Goal: Task Accomplishment & Management: Manage account settings

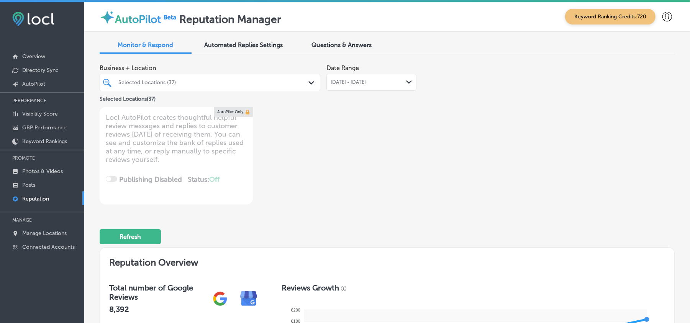
scroll to position [755, 0]
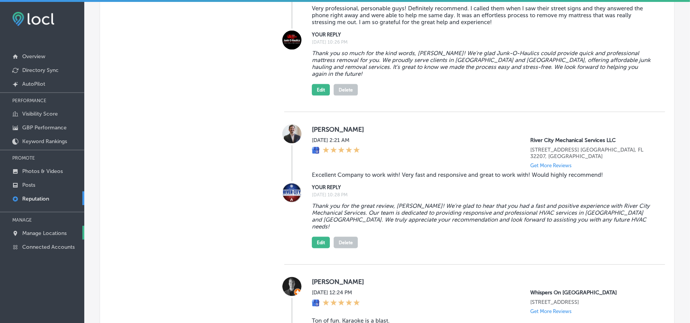
click at [52, 233] on p "Manage Locations" at bounding box center [44, 233] width 44 height 7
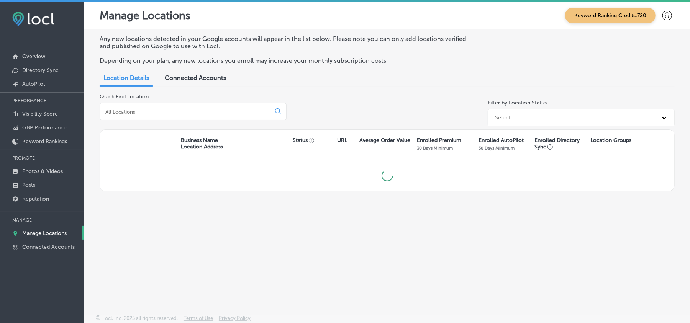
click at [152, 113] on input at bounding box center [187, 111] width 164 height 7
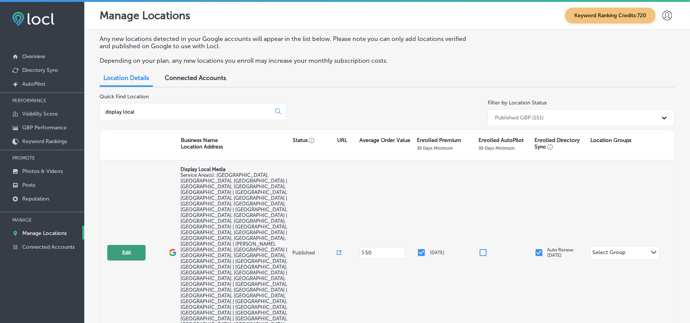
type input "display local"
click at [134, 245] on button "Edit" at bounding box center [126, 253] width 38 height 16
select select "US"
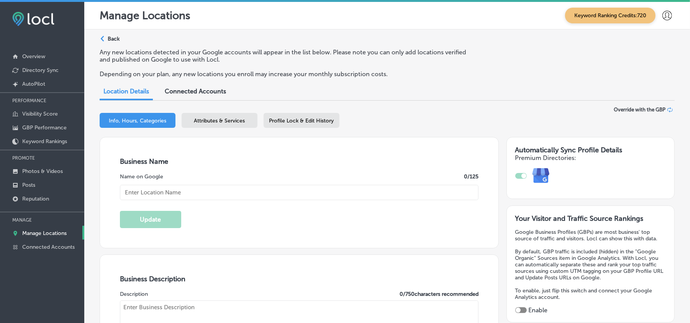
type input "Display Local Media"
type input "[STREET_ADDRESS]"
type input "[GEOGRAPHIC_DATA]"
type input "21009"
type input "US"
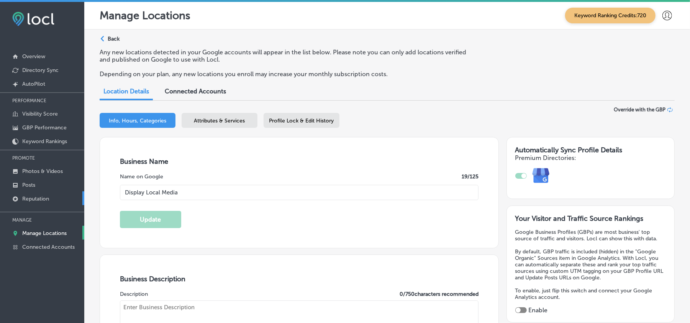
type input "[URL][DOMAIN_NAME]"
checkbox input "true"
type textarea "Display Local Media is a full-service marketing agency based in [GEOGRAPHIC_DAT…"
type input "[PHONE_NUMBER]"
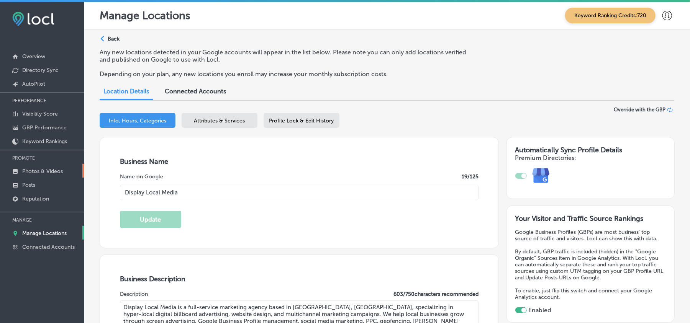
click at [39, 171] on p "Photos & Videos" at bounding box center [42, 171] width 41 height 7
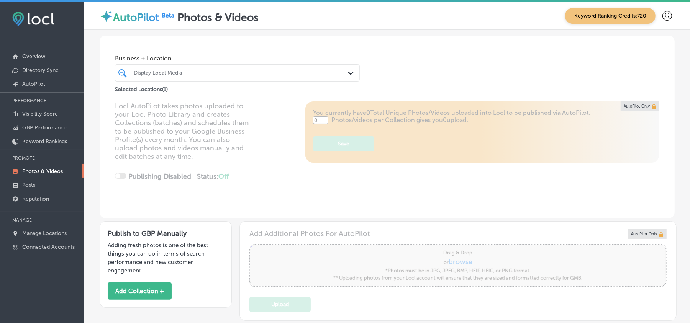
type input "5"
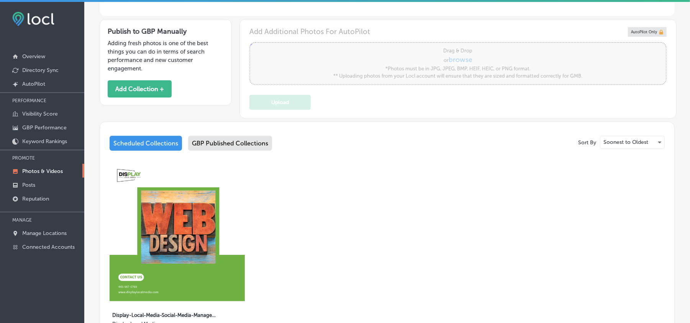
scroll to position [204, 0]
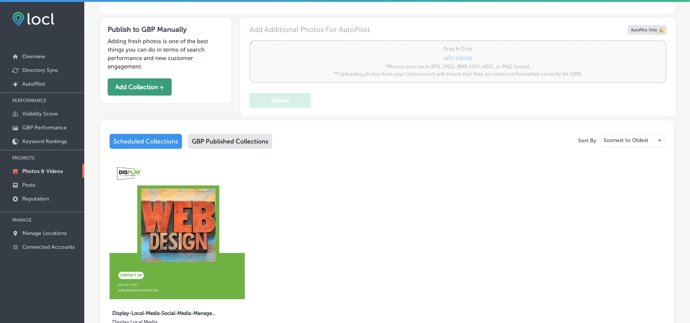
click at [142, 94] on button "Add Collection +" at bounding box center [140, 87] width 64 height 17
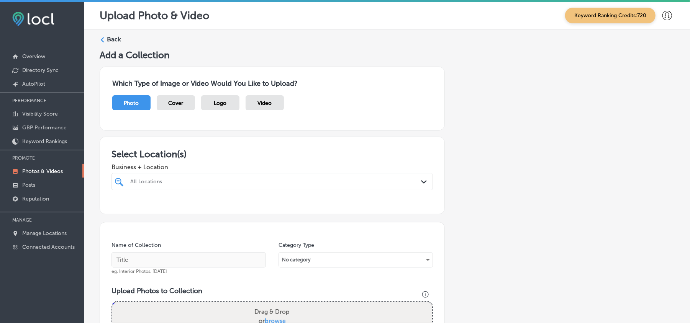
click at [275, 167] on span "Business + Location" at bounding box center [273, 167] width 322 height 7
click at [277, 183] on div "All Locations" at bounding box center [276, 182] width 292 height 7
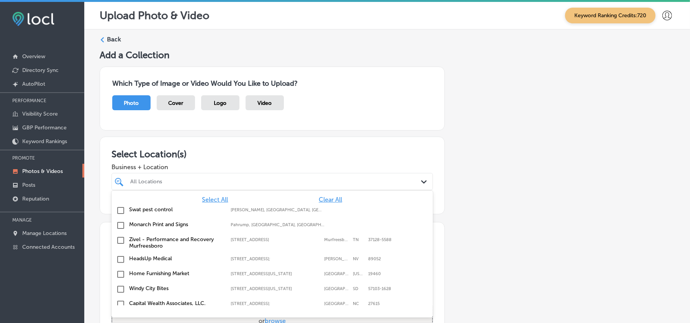
click at [319, 200] on span "Clear All" at bounding box center [330, 199] width 23 height 7
click at [310, 185] on div "All Locations" at bounding box center [276, 182] width 292 height 7
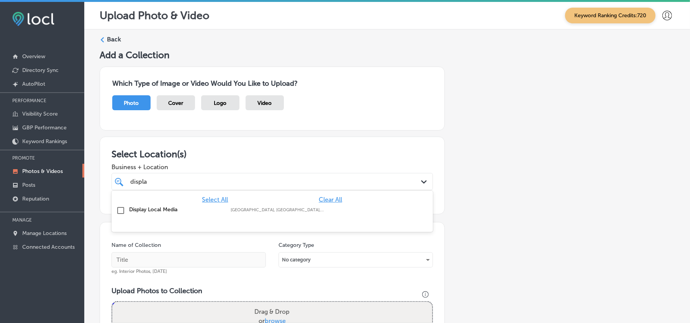
click at [118, 210] on input "checkbox" at bounding box center [120, 210] width 9 height 9
type input "displa"
click at [363, 143] on div "Select Location(s) Business + Location displa displa Path Created with Sketch. …" at bounding box center [272, 176] width 345 height 78
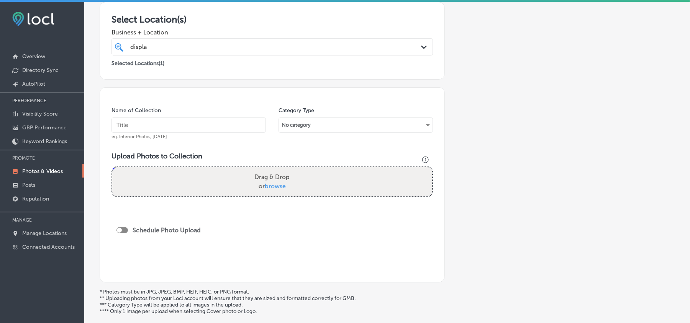
scroll to position [153, 0]
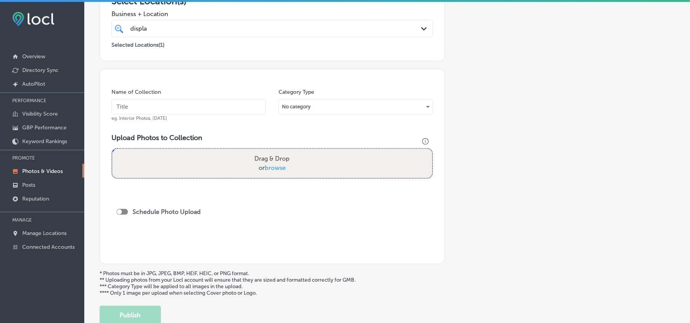
click at [180, 105] on input "text" at bounding box center [189, 106] width 154 height 15
paste input "Display-Local-Marketing-Agency"
type input "Display-Local-Marketing-Agency"
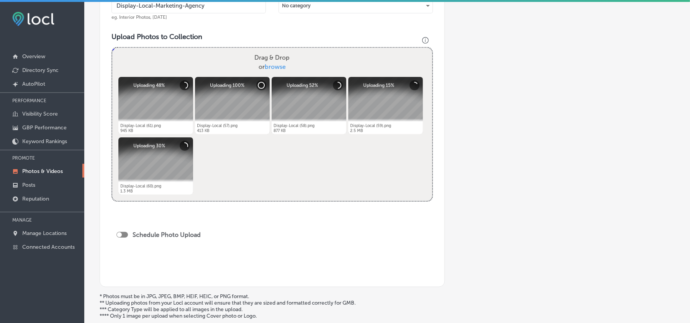
scroll to position [255, 0]
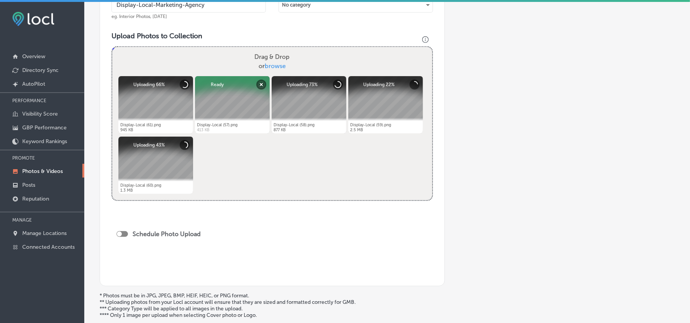
click at [123, 235] on div at bounding box center [121, 234] width 11 height 6
checkbox input "true"
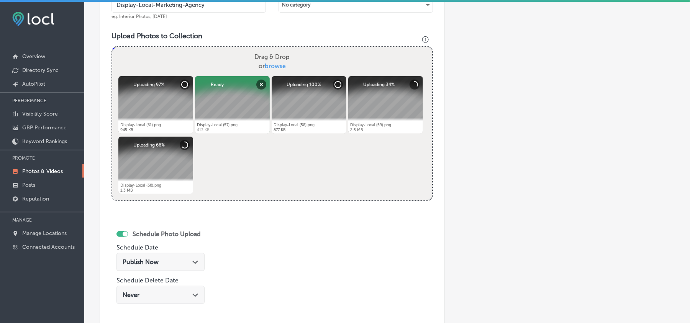
click at [179, 262] on div "Publish Now Path Created with Sketch." at bounding box center [161, 262] width 76 height 7
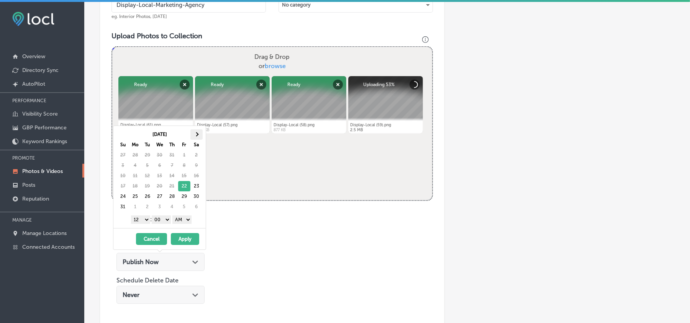
click at [194, 136] on th at bounding box center [196, 135] width 12 height 10
click at [122, 137] on th at bounding box center [123, 135] width 12 height 10
click at [197, 136] on span at bounding box center [196, 134] width 4 height 4
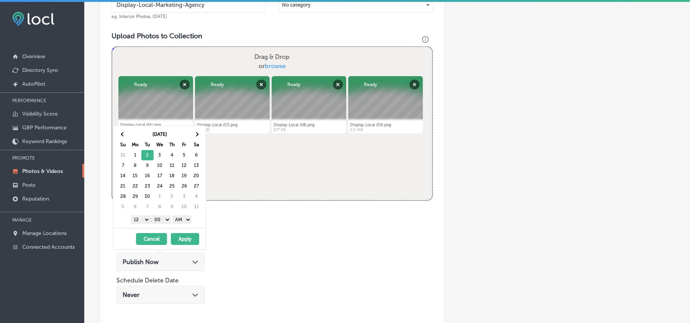
click at [139, 218] on select "1 2 3 4 5 6 7 8 9 10 11 12" at bounding box center [140, 220] width 19 height 8
click at [178, 224] on select "AM PM" at bounding box center [181, 220] width 19 height 8
click at [188, 239] on button "Apply" at bounding box center [185, 239] width 28 height 12
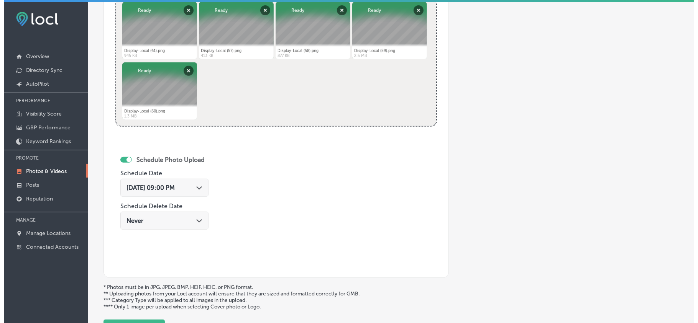
scroll to position [341, 0]
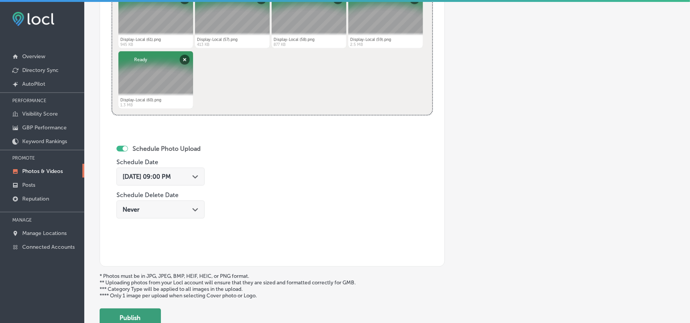
click at [140, 317] on button "Publish" at bounding box center [130, 318] width 61 height 18
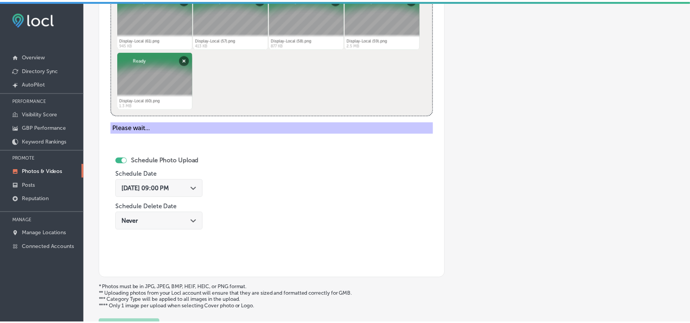
scroll to position [273, 0]
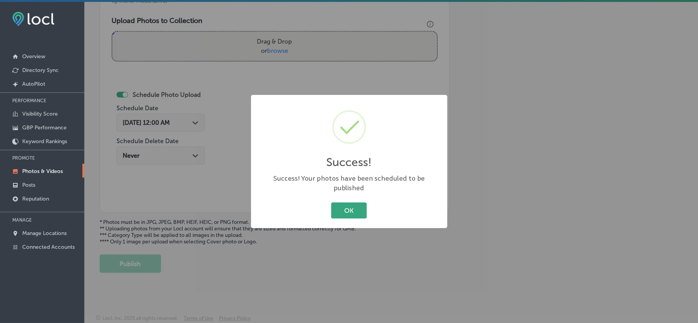
click at [352, 207] on button "OK" at bounding box center [349, 211] width 36 height 16
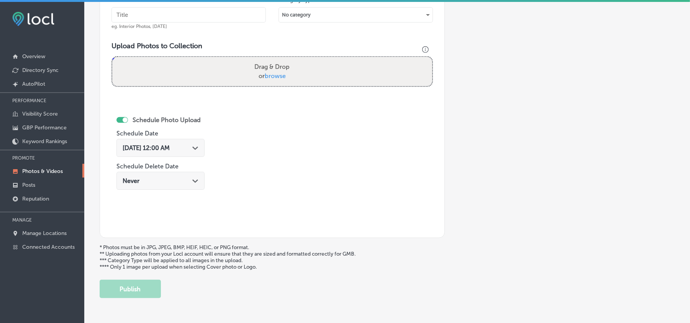
scroll to position [239, 0]
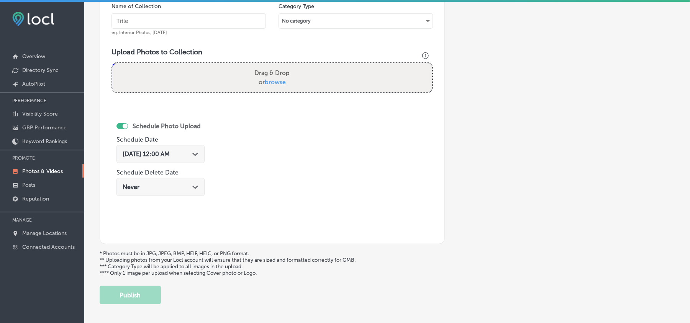
click at [190, 22] on input "text" at bounding box center [189, 20] width 154 height 15
paste input "Display-Local-Digital-Advertising"
type input "Display-Local-Digital-Advertising"
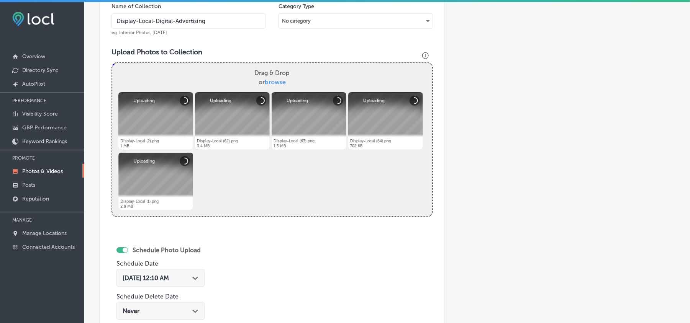
click at [190, 282] on div "[DATE] 12:10 AM Path Created with Sketch." at bounding box center [161, 278] width 76 height 7
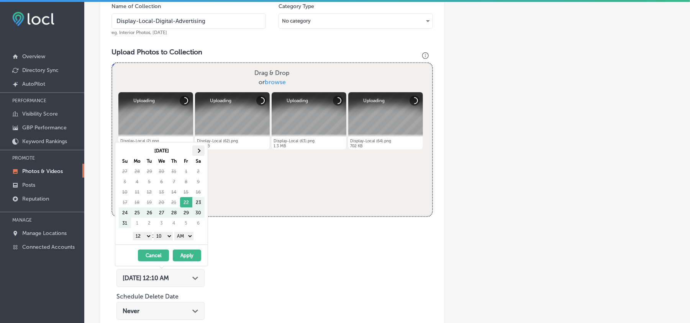
click at [201, 151] on th at bounding box center [198, 151] width 12 height 10
click at [142, 238] on select "1 2 3 4 5 6 7 8 9 10 11 12" at bounding box center [142, 236] width 19 height 8
click at [171, 235] on select "00 10 20 30 40 50" at bounding box center [163, 236] width 19 height 8
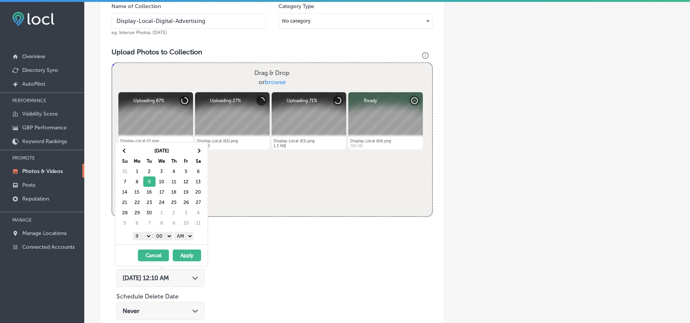
click at [186, 235] on select "AM PM" at bounding box center [183, 236] width 19 height 8
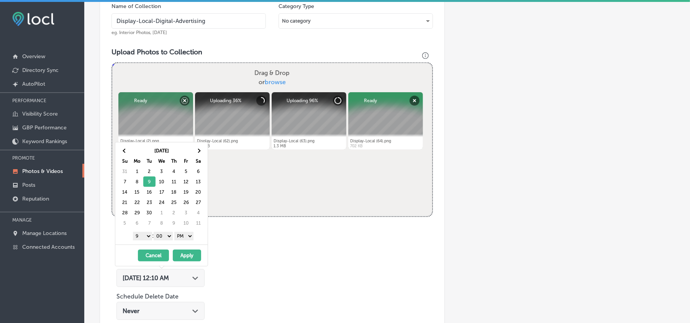
click at [188, 257] on button "Apply" at bounding box center [187, 256] width 28 height 12
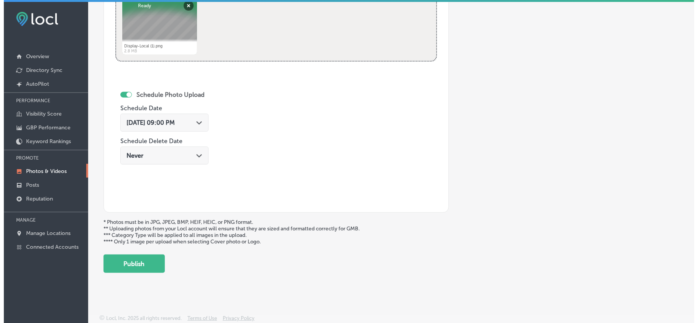
scroll to position [397, 0]
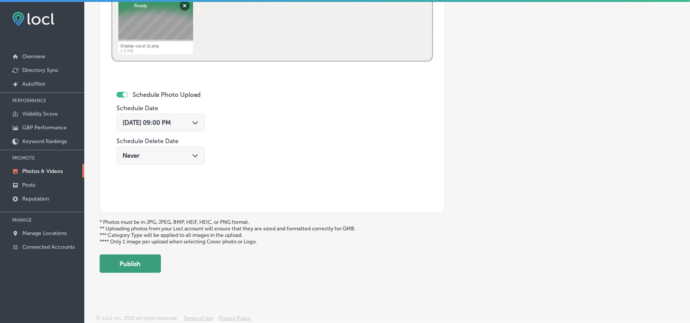
click at [137, 267] on button "Publish" at bounding box center [130, 264] width 61 height 18
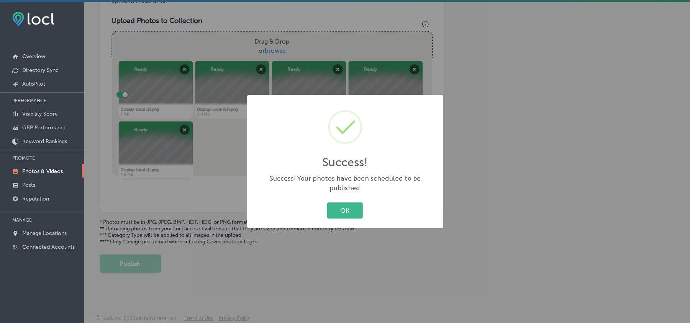
scroll to position [273, 0]
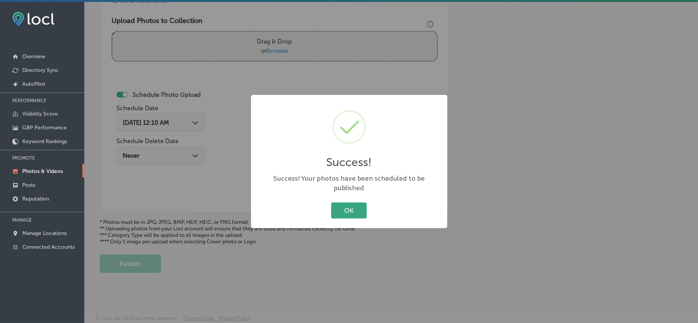
click at [336, 203] on button "OK" at bounding box center [349, 211] width 36 height 16
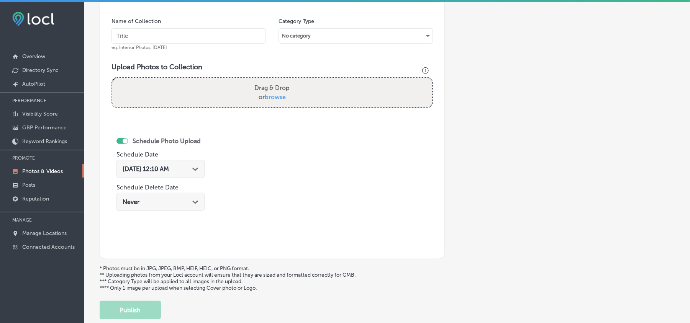
scroll to position [222, 0]
click at [173, 38] on input "text" at bounding box center [189, 37] width 154 height 15
paste input "Display-Local-Screen-Advertising"
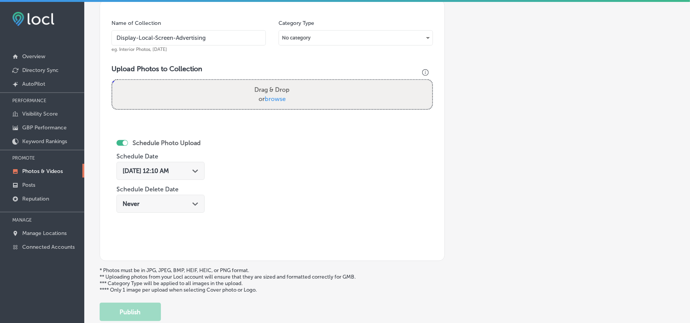
type input "Display-Local-Screen-Advertising"
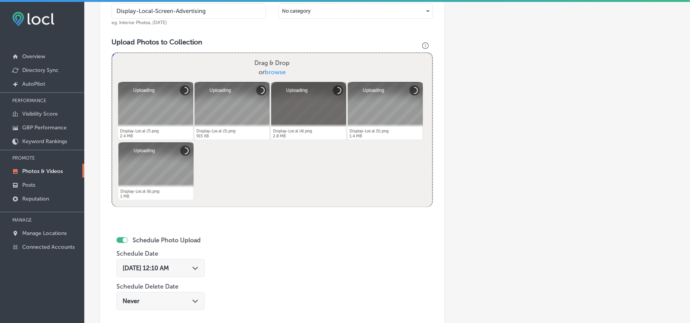
scroll to position [290, 0]
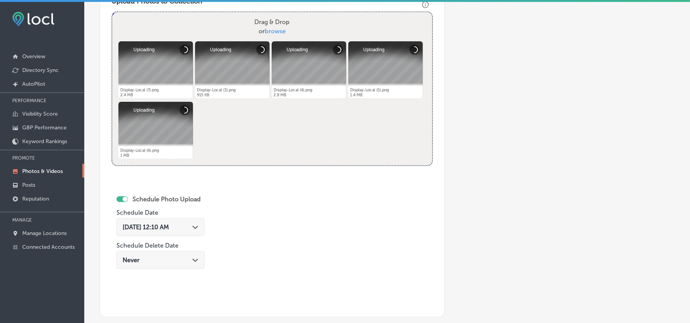
click at [194, 228] on div "[DATE] 12:10 AM Path Created with Sketch." at bounding box center [161, 227] width 76 height 7
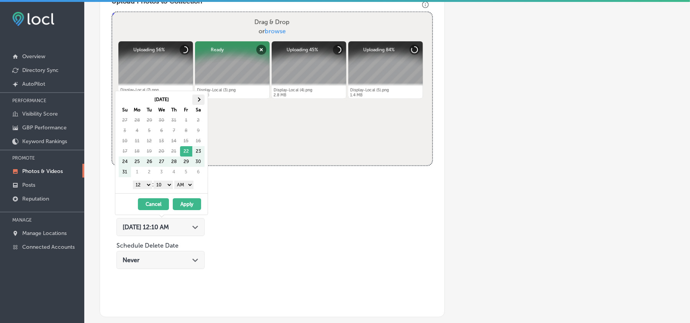
click at [198, 100] on span at bounding box center [198, 100] width 4 height 4
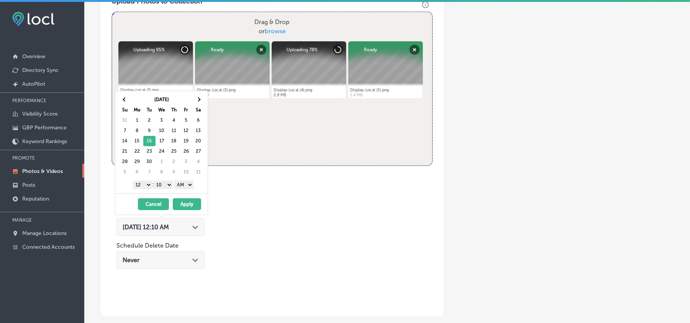
click at [138, 187] on select "1 2 3 4 5 6 7 8 9 10 11 12" at bounding box center [142, 185] width 19 height 8
click at [162, 187] on select "00 10 20 30 40 50" at bounding box center [163, 185] width 19 height 8
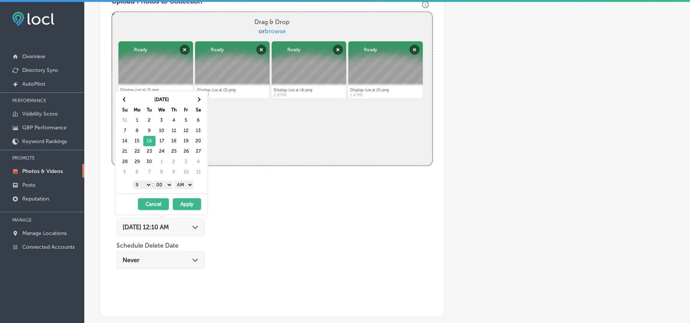
click at [185, 183] on select "AM PM" at bounding box center [183, 185] width 19 height 8
click at [188, 207] on button "Apply" at bounding box center [187, 204] width 28 height 12
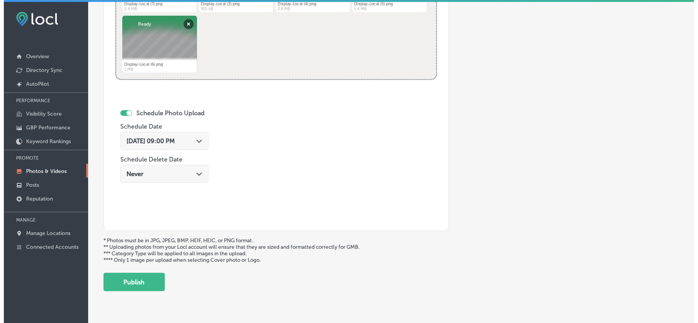
scroll to position [397, 0]
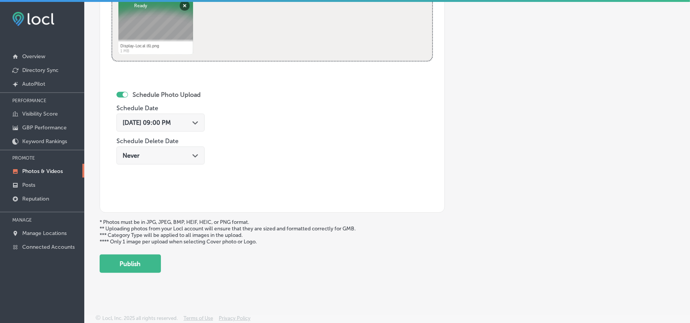
click at [191, 120] on div "[DATE] 09:00 PM Path Created with Sketch." at bounding box center [161, 122] width 76 height 7
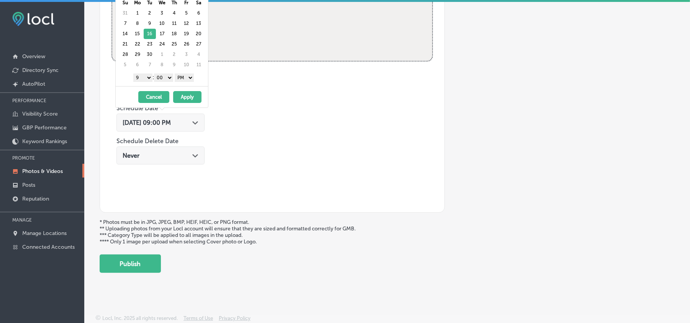
click at [341, 152] on div "Name of Collection Display-Local-Screen-Advertising eg. Interior Photos, [DATE]…" at bounding box center [272, 20] width 345 height 385
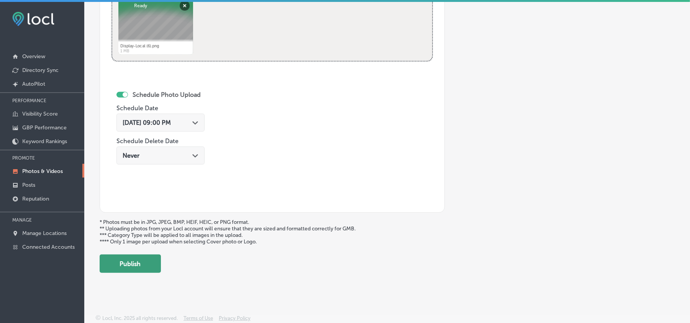
click at [143, 265] on button "Publish" at bounding box center [130, 264] width 61 height 18
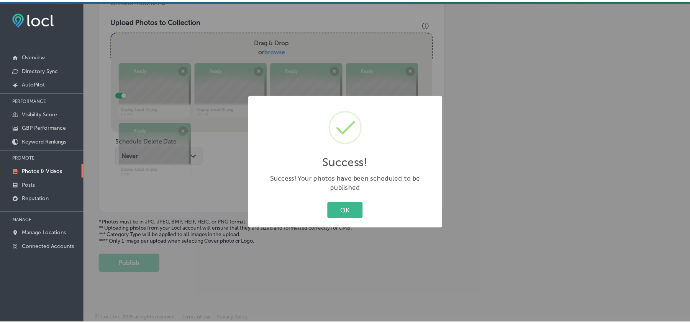
scroll to position [273, 0]
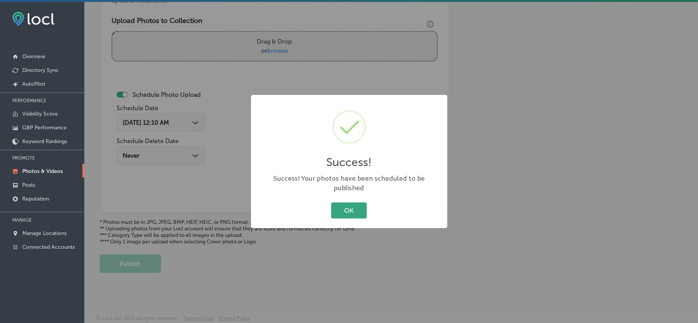
click at [354, 203] on button "OK" at bounding box center [349, 211] width 36 height 16
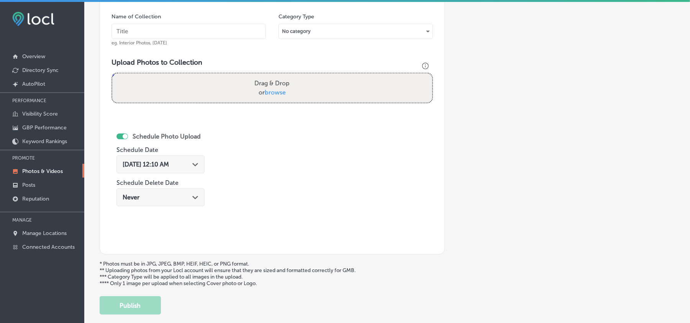
scroll to position [222, 0]
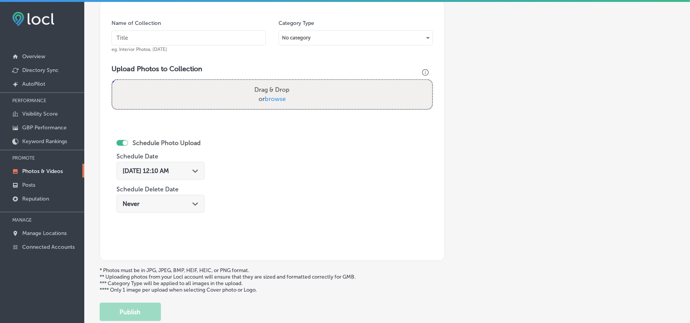
click at [163, 34] on input "text" at bounding box center [189, 37] width 154 height 15
paste input "Display-Local-web-design"
type input "Display-Local-web-design"
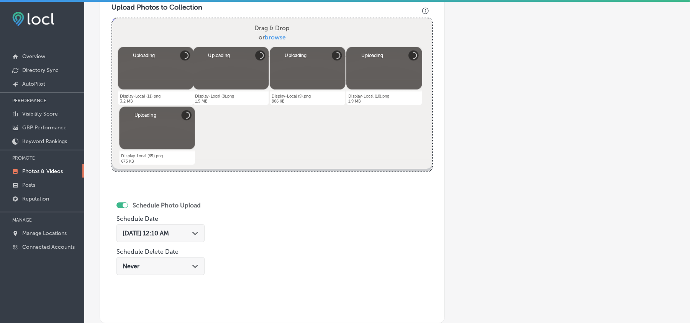
scroll to position [290, 0]
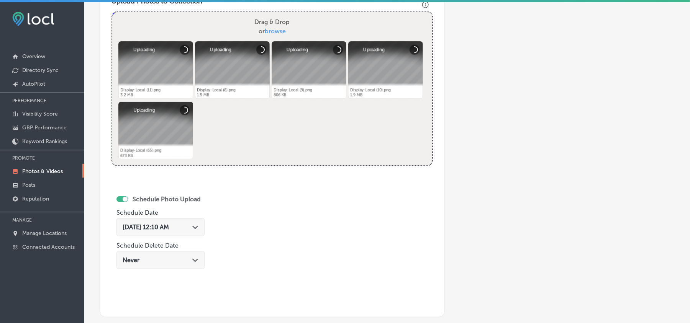
click at [192, 226] on div "[DATE] 12:10 AM Path Created with Sketch." at bounding box center [161, 227] width 76 height 7
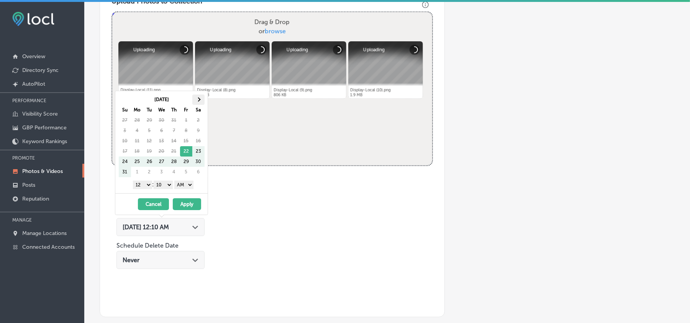
click at [199, 97] on th at bounding box center [198, 100] width 12 height 10
click at [143, 189] on select "1 2 3 4 5 6 7 8 9 10 11 12" at bounding box center [142, 185] width 19 height 8
click at [163, 185] on select "00 10 20 30 40 50" at bounding box center [163, 185] width 19 height 8
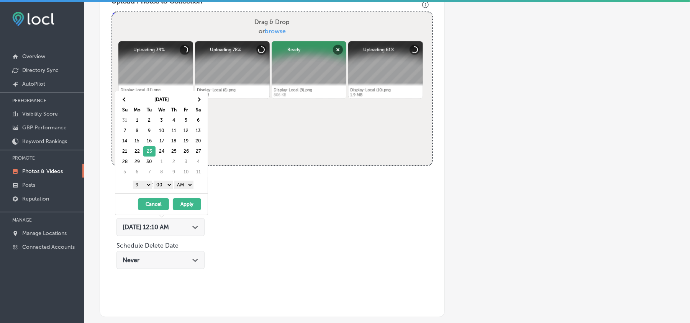
click at [183, 186] on select "AM PM" at bounding box center [183, 185] width 19 height 8
click at [188, 207] on button "Apply" at bounding box center [187, 204] width 28 height 12
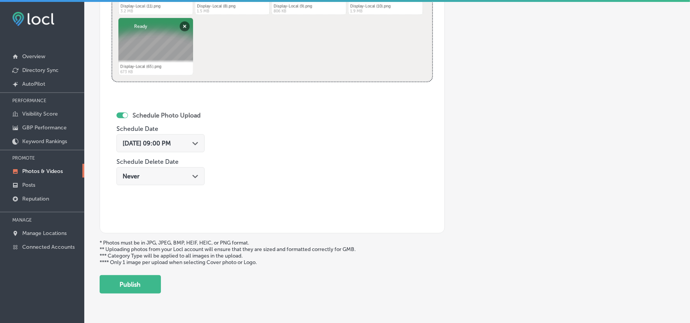
scroll to position [397, 0]
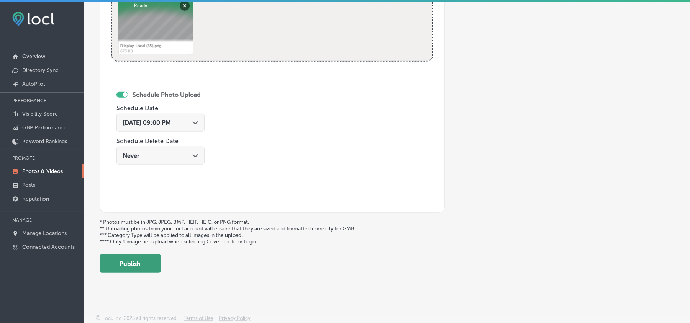
click at [128, 263] on button "Publish" at bounding box center [130, 264] width 61 height 18
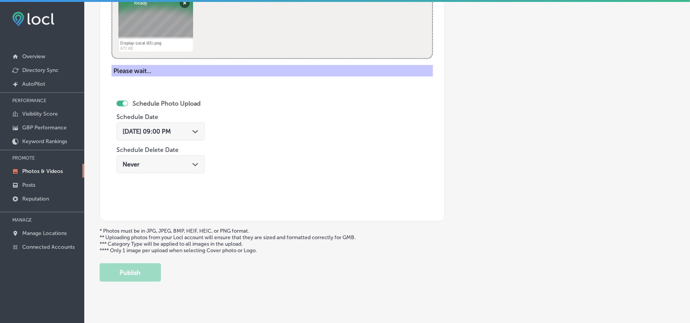
scroll to position [273, 0]
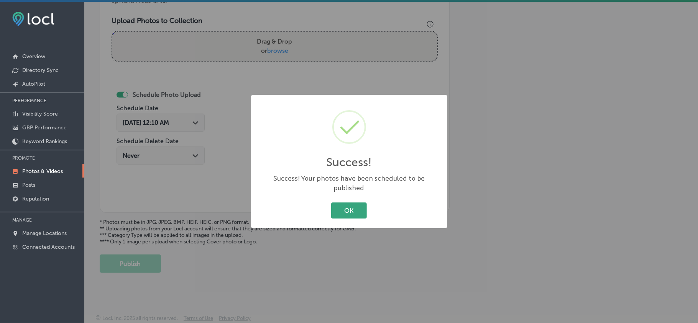
click at [354, 207] on button "OK" at bounding box center [349, 211] width 36 height 16
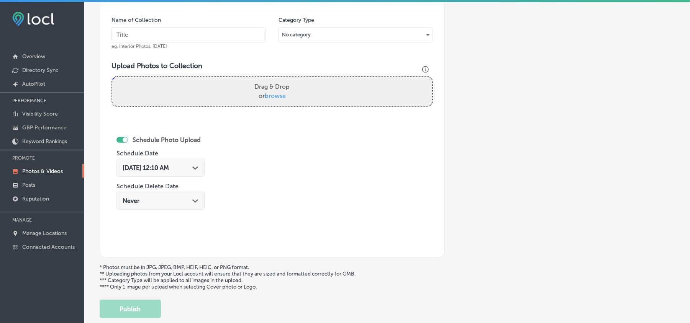
scroll to position [222, 0]
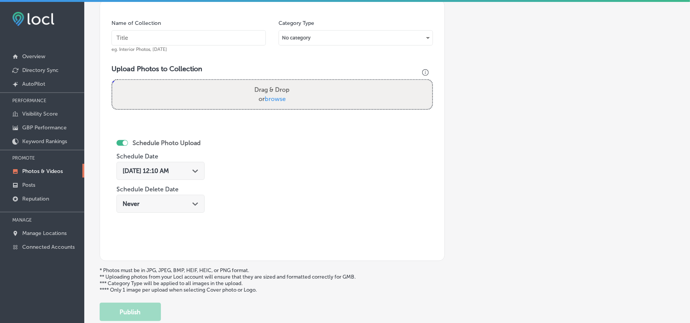
click at [159, 34] on input "text" at bounding box center [189, 37] width 154 height 15
paste input "Display-Local-Social-Media-management"
type input "Display-Local-Social-Media-management"
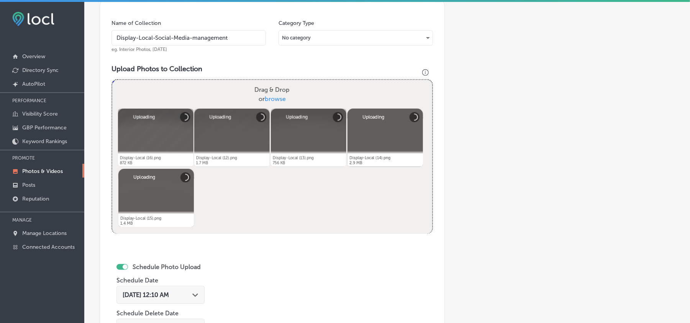
scroll to position [307, 0]
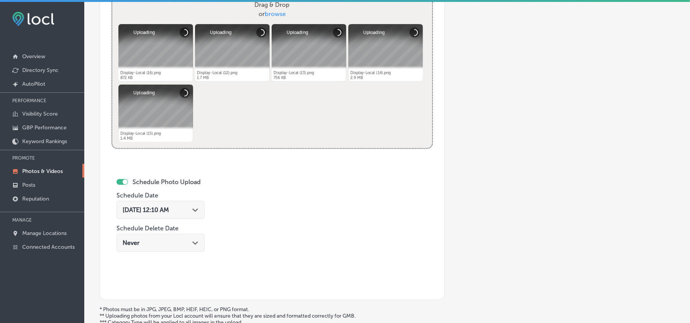
click at [205, 209] on div "[DATE] 12:10 AM Path Created with Sketch." at bounding box center [160, 210] width 88 height 18
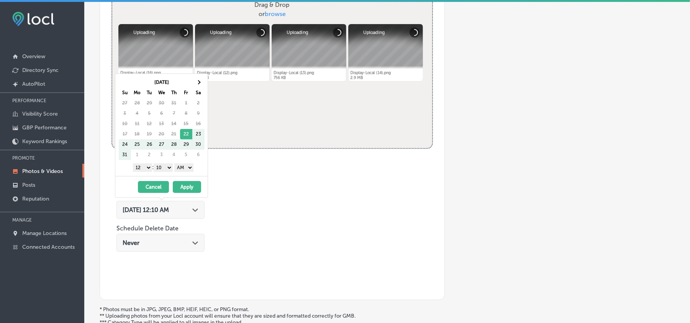
click at [197, 210] on icon "Path Created with Sketch." at bounding box center [195, 210] width 6 height 3
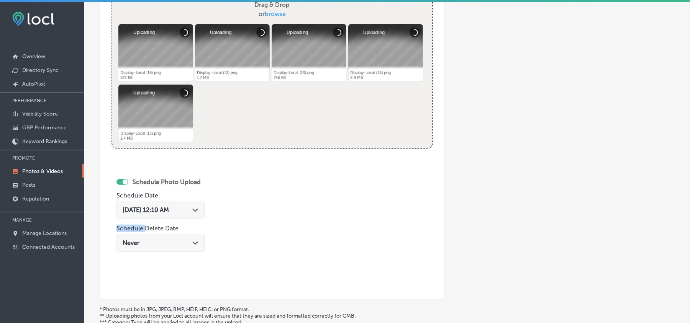
click at [197, 210] on icon "Path Created with Sketch." at bounding box center [195, 210] width 6 height 3
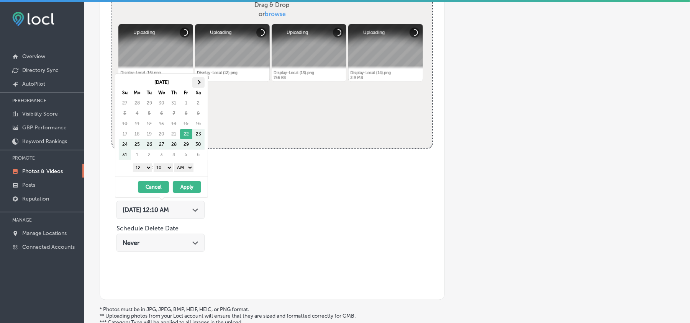
click at [202, 85] on th at bounding box center [198, 82] width 12 height 10
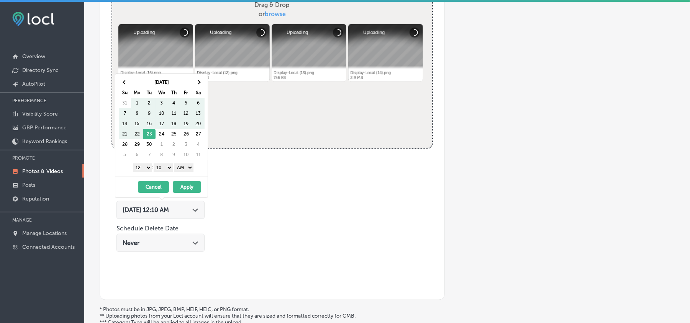
click at [202, 85] on th at bounding box center [198, 82] width 12 height 10
click at [122, 82] on th at bounding box center [125, 82] width 12 height 10
drag, startPoint x: 149, startPoint y: 166, endPoint x: 145, endPoint y: 166, distance: 4.2
click at [147, 166] on select "1 2 3 4 5 6 7 8 9 10 11 12" at bounding box center [142, 168] width 19 height 8
click at [164, 167] on select "00 10 20 30 40 50" at bounding box center [163, 168] width 19 height 8
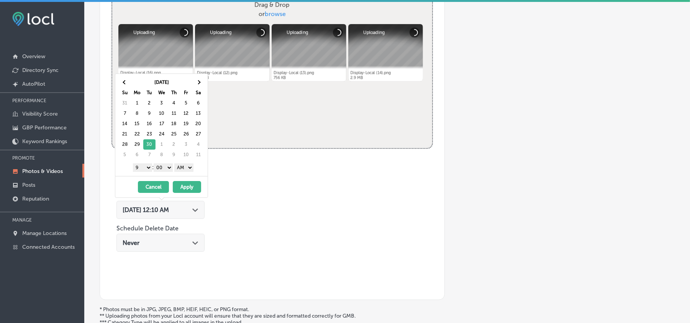
click at [186, 169] on select "AM PM" at bounding box center [183, 168] width 19 height 8
click at [188, 188] on button "Apply" at bounding box center [187, 187] width 28 height 12
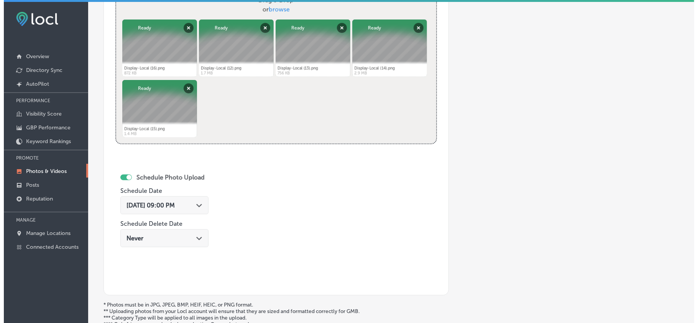
scroll to position [341, 0]
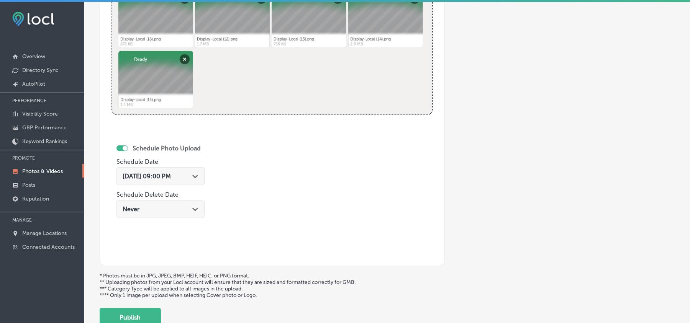
click at [121, 319] on button "Publish" at bounding box center [130, 317] width 61 height 18
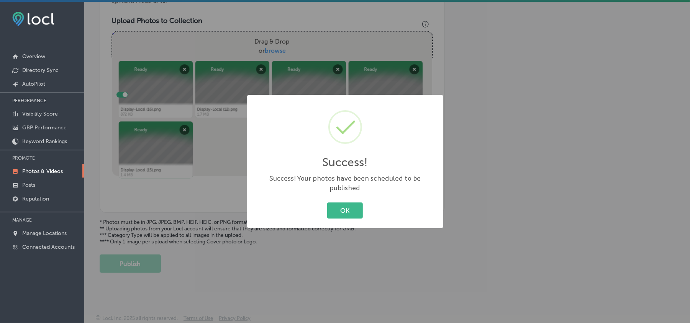
scroll to position [273, 0]
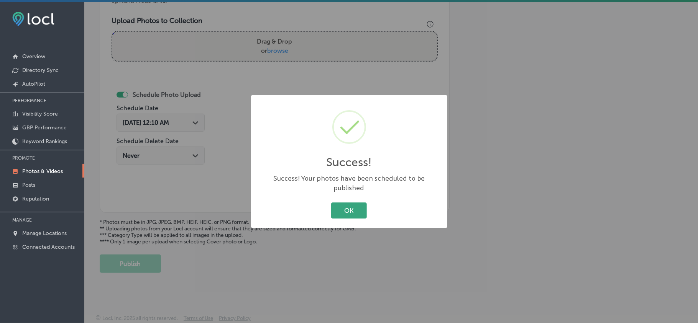
click at [359, 204] on button "OK" at bounding box center [349, 211] width 36 height 16
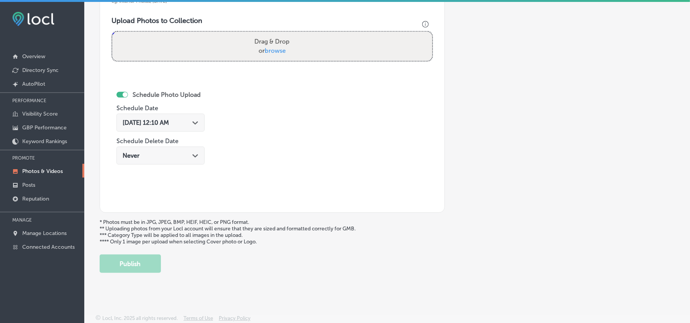
scroll to position [239, 0]
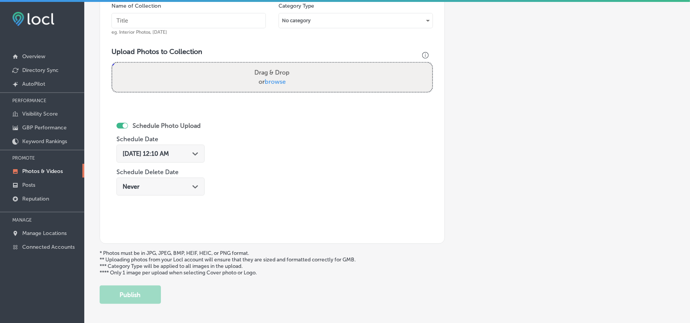
click at [198, 23] on input "text" at bounding box center [189, 20] width 154 height 15
paste input "Display-Local-Marketing-Agency"
type input "Display-Local-Marketing-Agency"
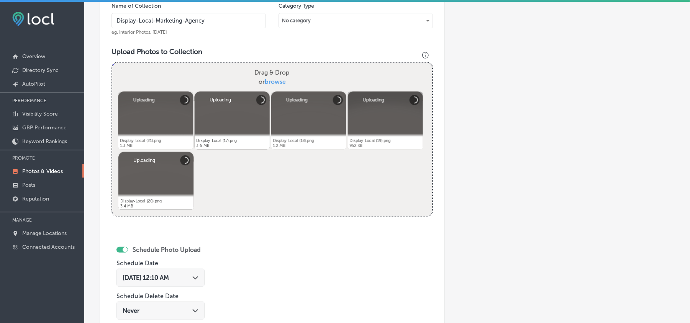
scroll to position [324, 0]
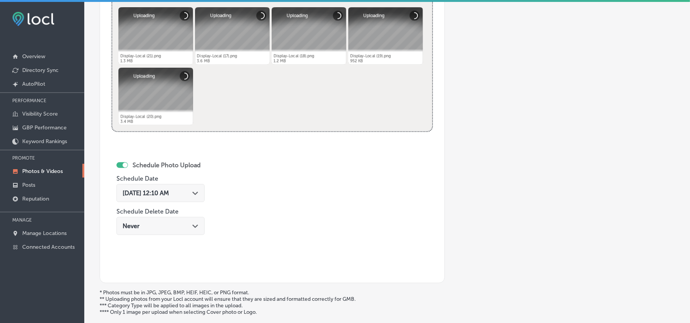
click at [198, 195] on polygon at bounding box center [195, 193] width 6 height 3
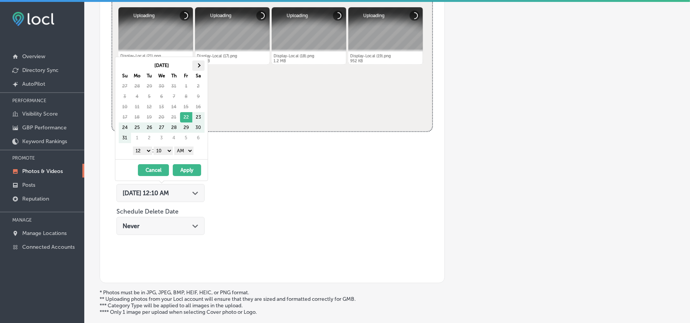
click at [199, 64] on th at bounding box center [198, 66] width 12 height 10
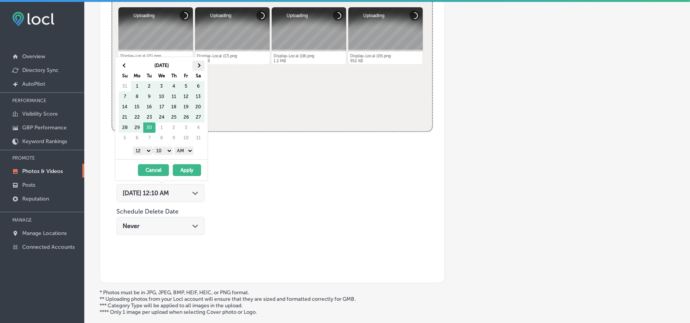
click at [198, 64] on th at bounding box center [198, 66] width 12 height 10
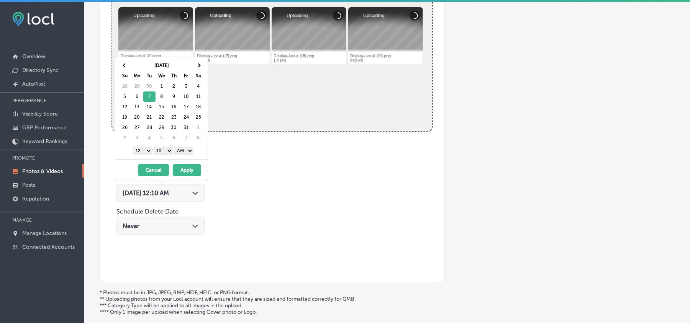
click at [142, 151] on select "1 2 3 4 5 6 7 8 9 10 11 12" at bounding box center [142, 151] width 19 height 8
click at [163, 152] on select "00 10 20 30 40 50" at bounding box center [163, 151] width 19 height 8
click at [184, 153] on select "AM PM" at bounding box center [183, 151] width 19 height 8
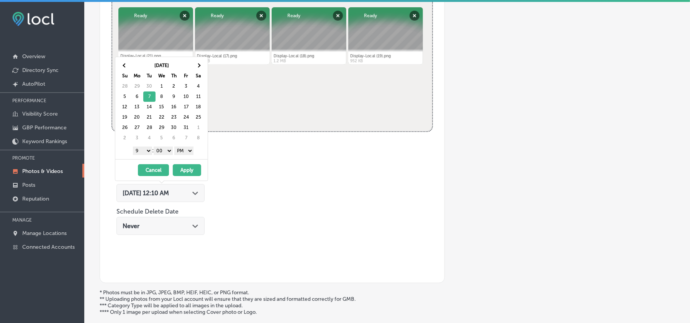
click at [189, 167] on button "Apply" at bounding box center [187, 170] width 28 height 12
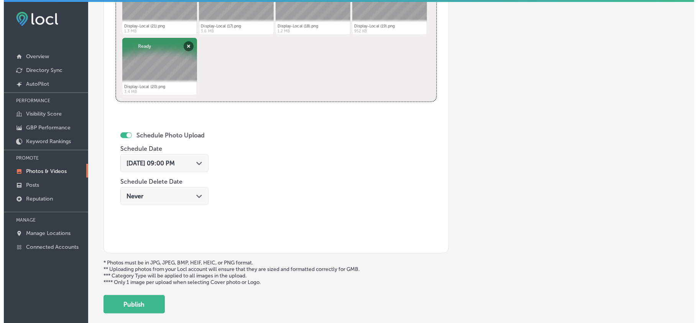
scroll to position [359, 0]
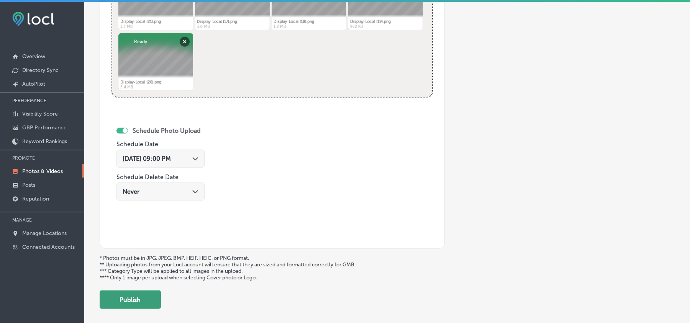
click at [134, 300] on button "Publish" at bounding box center [130, 300] width 61 height 18
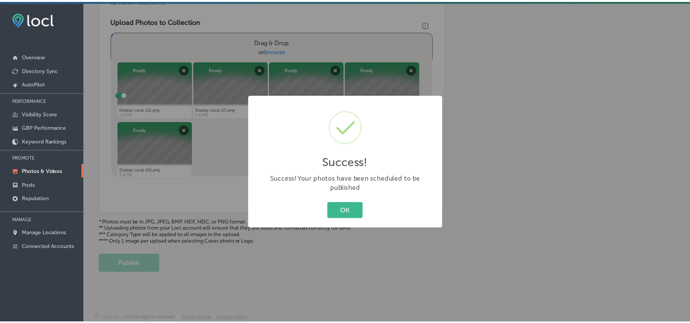
scroll to position [273, 0]
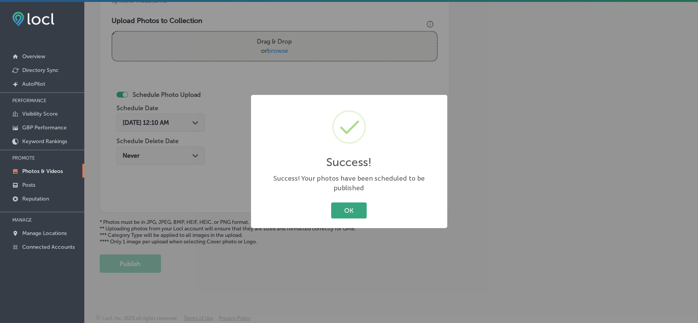
click at [356, 205] on button "OK" at bounding box center [349, 211] width 36 height 16
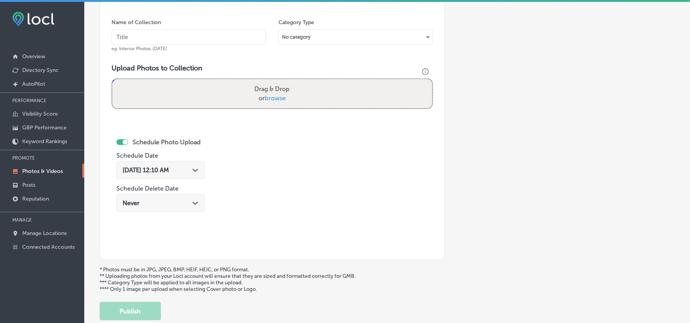
scroll to position [222, 0]
click at [200, 38] on input "text" at bounding box center [189, 37] width 154 height 15
paste input "Display-Local-Digital-Advertising"
type input "Display-Local-Digital-Advertising"
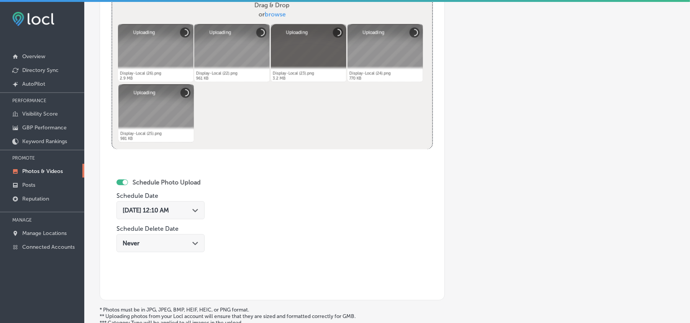
scroll to position [307, 0]
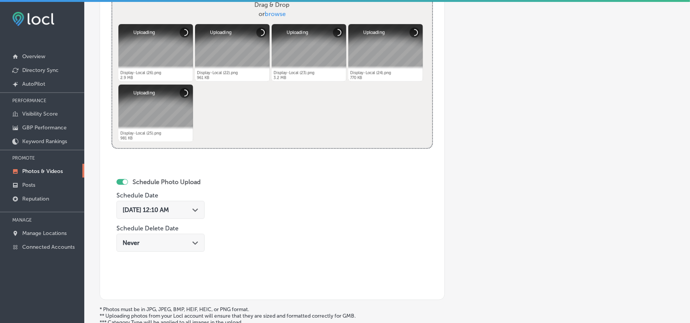
click at [197, 212] on polygon at bounding box center [195, 210] width 6 height 3
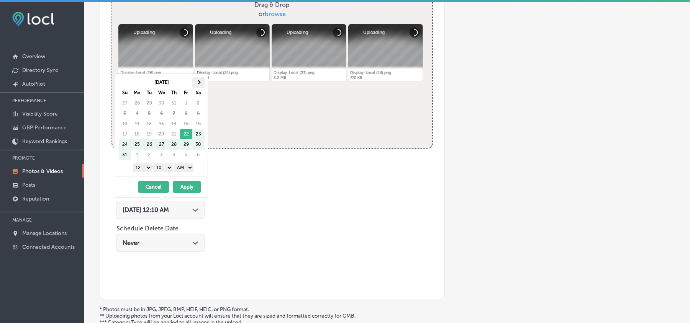
click at [202, 83] on th at bounding box center [198, 82] width 12 height 10
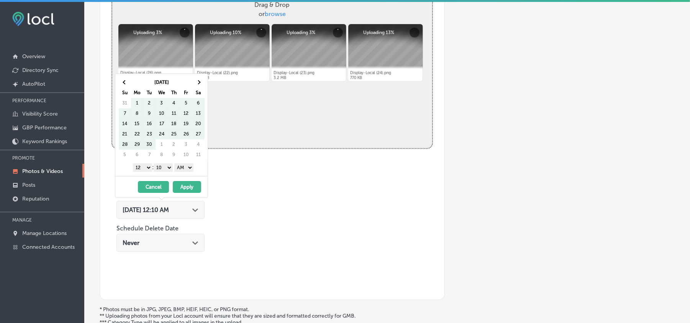
click at [202, 83] on th at bounding box center [198, 82] width 12 height 10
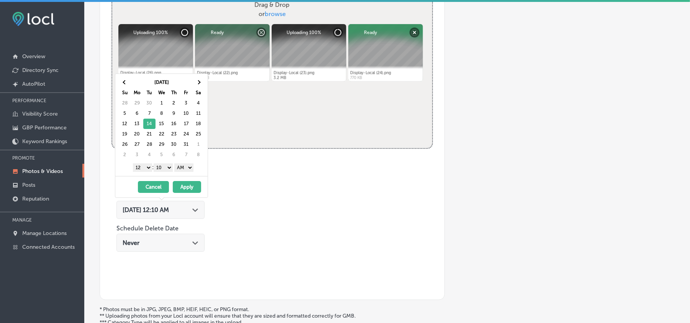
click at [140, 170] on select "1 2 3 4 5 6 7 8 9 10 11 12" at bounding box center [142, 168] width 19 height 8
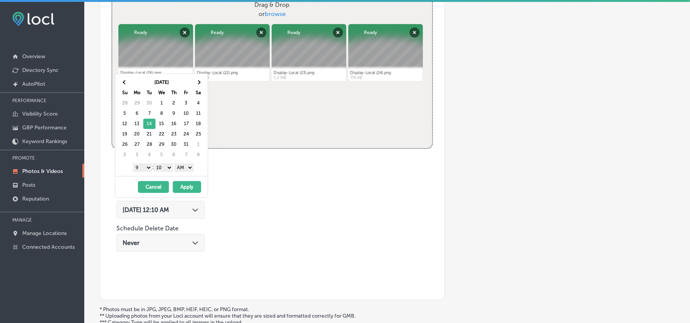
click at [169, 166] on select "00 10 20 30 40 50" at bounding box center [163, 168] width 19 height 8
click at [187, 169] on select "AM PM" at bounding box center [183, 168] width 19 height 8
click at [187, 189] on button "Apply" at bounding box center [187, 187] width 28 height 12
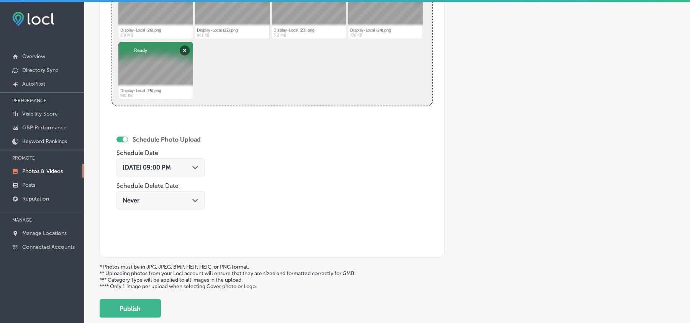
scroll to position [359, 0]
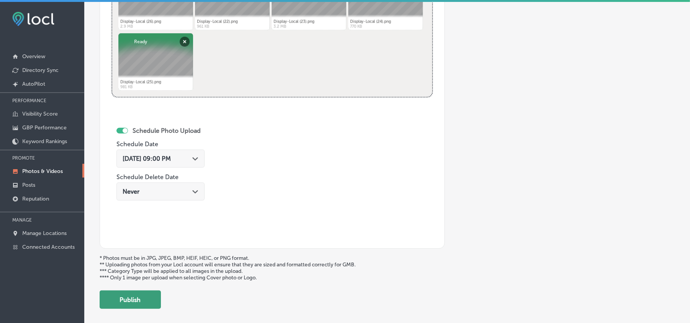
click at [135, 302] on button "Publish" at bounding box center [130, 300] width 61 height 18
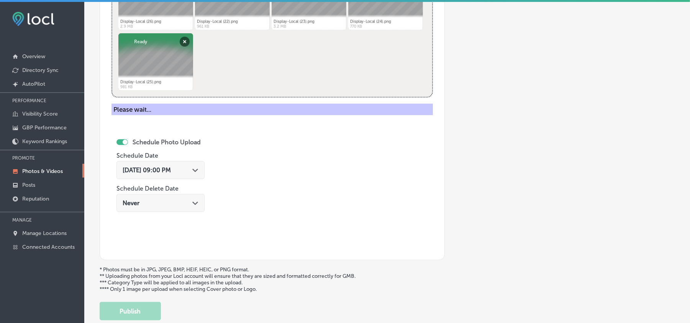
scroll to position [273, 0]
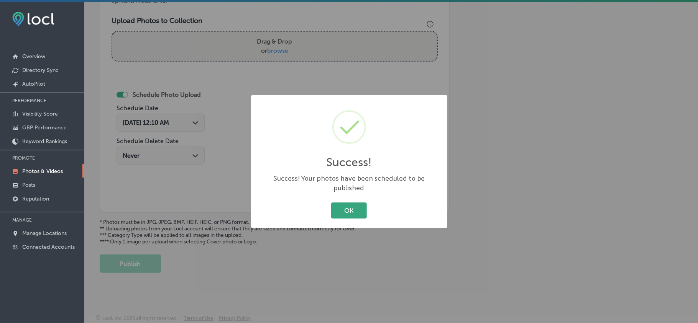
click at [343, 208] on button "OK" at bounding box center [349, 211] width 36 height 16
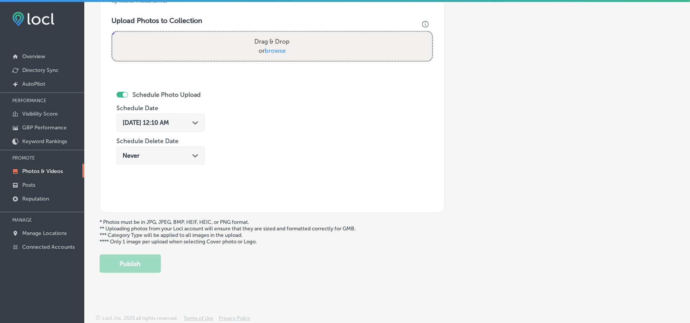
scroll to position [239, 0]
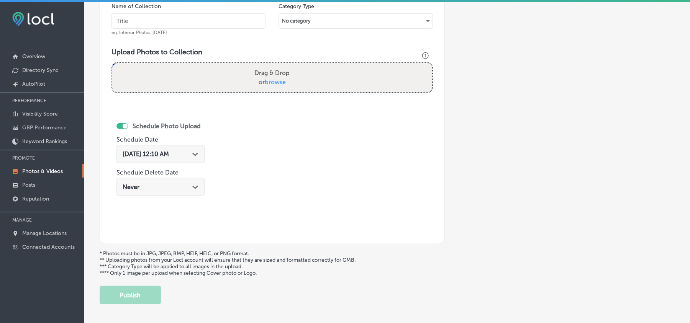
click at [181, 22] on input "text" at bounding box center [189, 20] width 154 height 15
paste input "Display-Local-Screen-Advertising"
type input "Display-Local-Screen-Advertising"
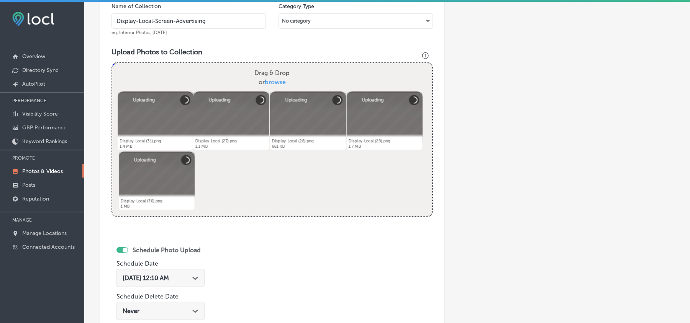
scroll to position [324, 0]
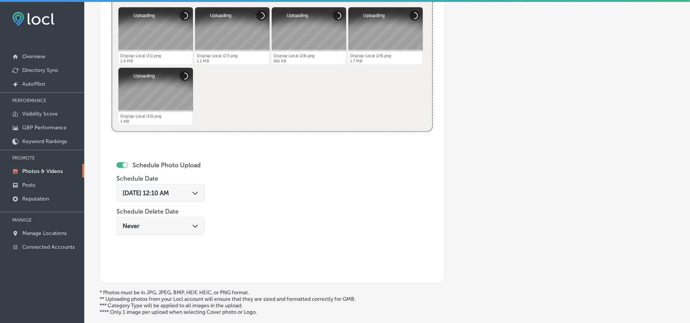
click at [198, 201] on div "[DATE] 12:10 AM Path Created with Sketch." at bounding box center [160, 193] width 88 height 18
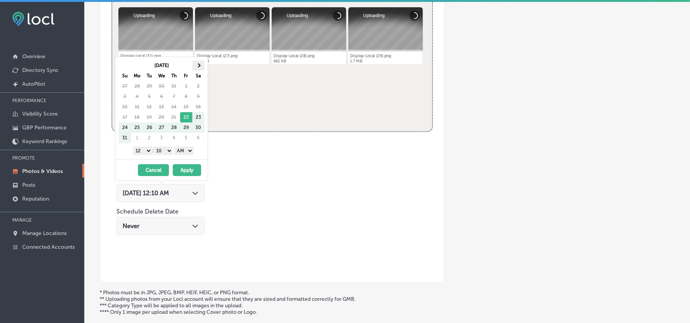
click at [200, 67] on th at bounding box center [198, 66] width 12 height 10
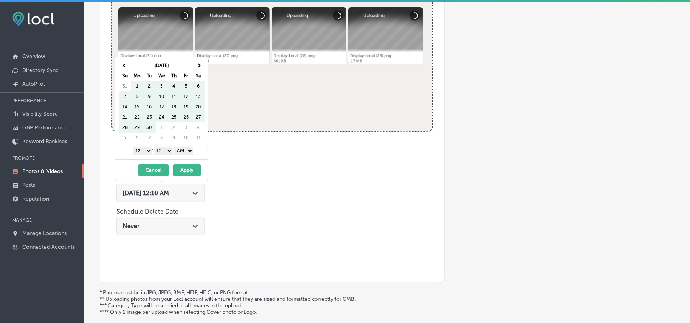
click at [200, 67] on th at bounding box center [198, 66] width 12 height 10
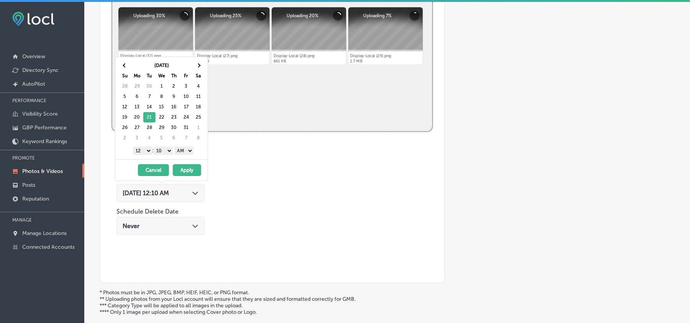
click at [144, 148] on select "1 2 3 4 5 6 7 8 9 10 11 12" at bounding box center [142, 151] width 19 height 8
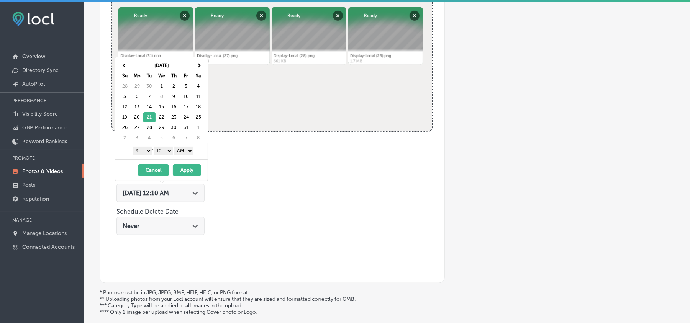
click at [165, 152] on select "00 10 20 30 40 50" at bounding box center [163, 151] width 19 height 8
click at [189, 150] on select "AM PM" at bounding box center [183, 151] width 19 height 8
click at [184, 172] on button "Apply" at bounding box center [187, 170] width 28 height 12
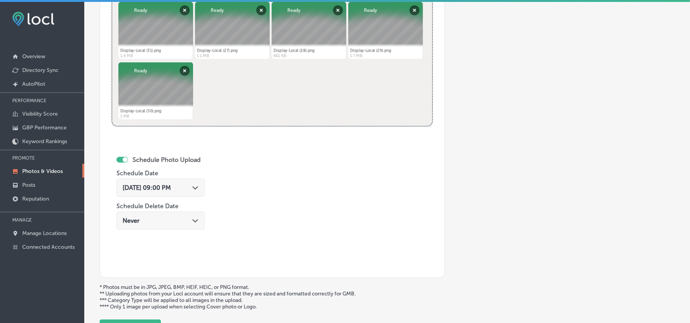
scroll to position [358, 0]
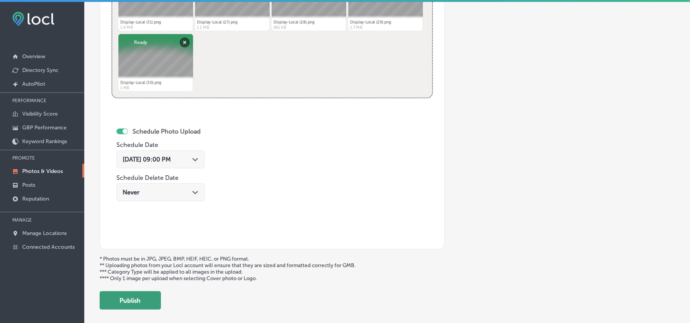
click at [136, 304] on button "Publish" at bounding box center [130, 301] width 61 height 18
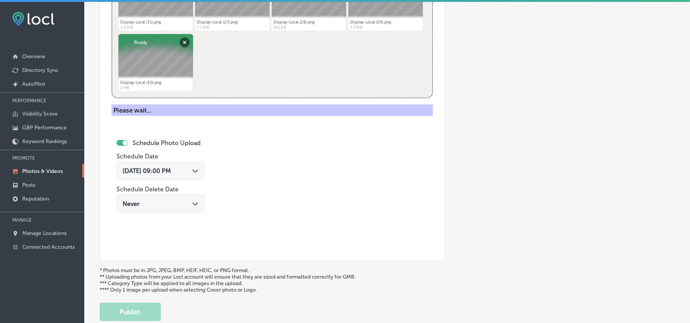
scroll to position [273, 0]
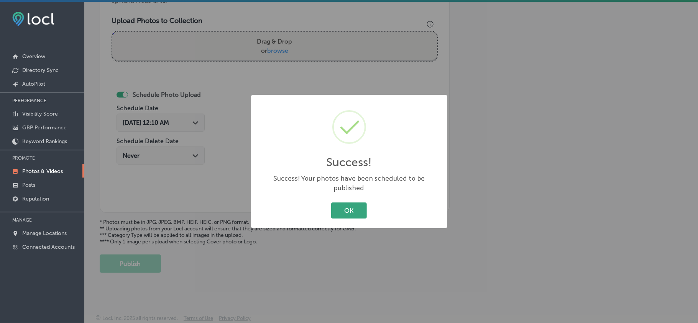
click at [331, 209] on button "OK" at bounding box center [349, 211] width 36 height 16
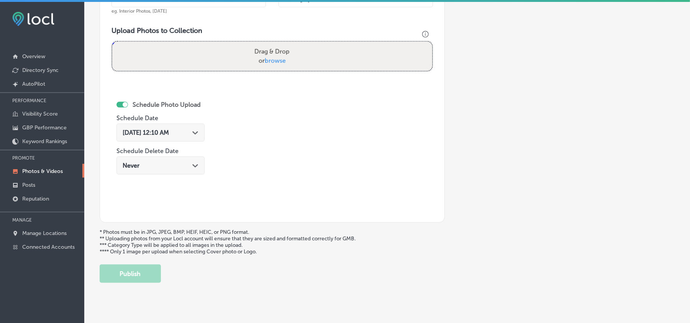
scroll to position [239, 0]
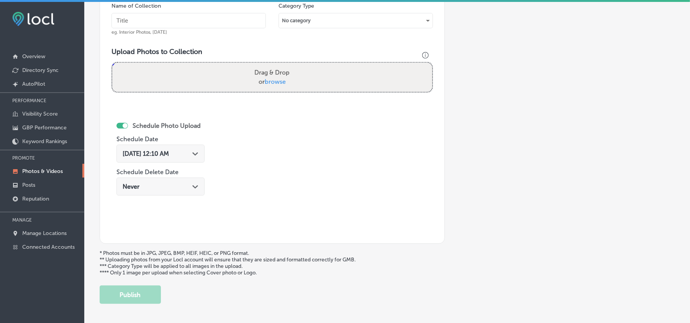
click at [207, 22] on input "text" at bounding box center [189, 20] width 154 height 15
paste input "Display-Local-web-design"
type input "Display-Local-web-design"
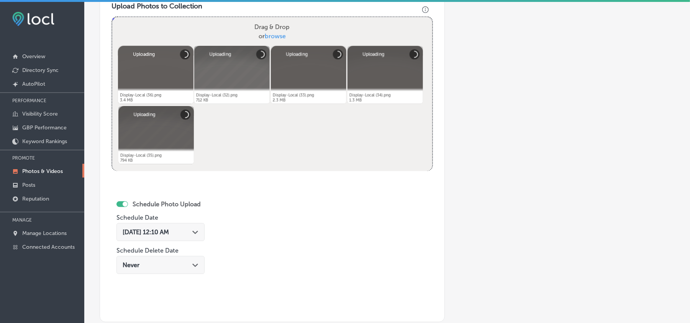
scroll to position [307, 0]
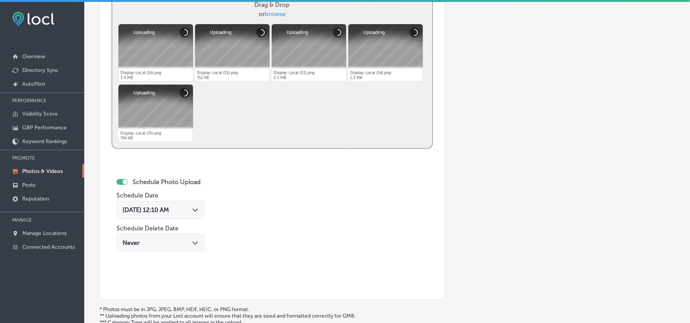
click at [190, 212] on div "[DATE] 12:10 AM Path Created with Sketch." at bounding box center [161, 210] width 76 height 7
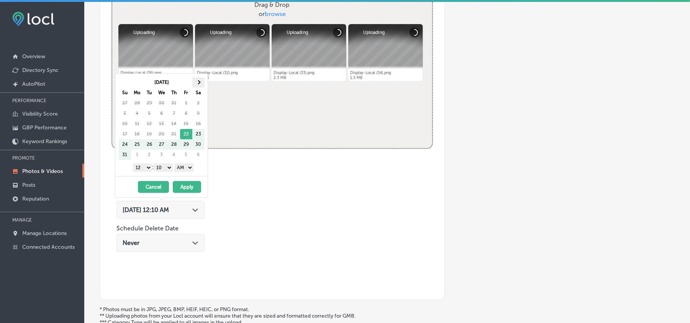
click at [201, 85] on th at bounding box center [198, 82] width 12 height 10
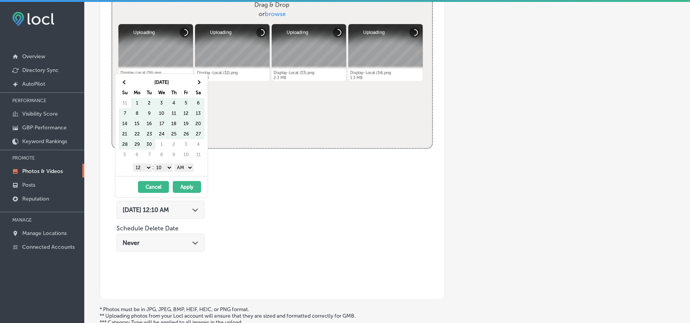
click at [201, 85] on th at bounding box center [198, 82] width 12 height 10
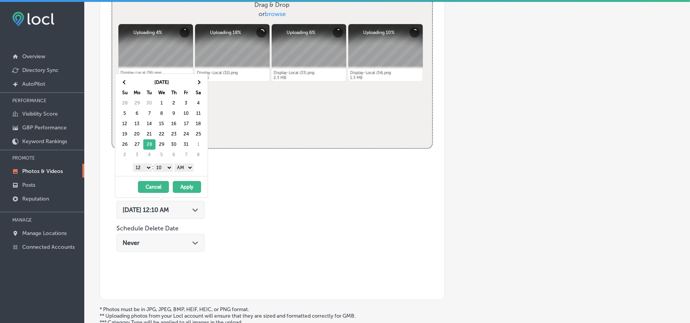
click at [144, 169] on select "1 2 3 4 5 6 7 8 9 10 11 12" at bounding box center [142, 168] width 19 height 8
click at [169, 164] on div "1 2 3 4 5 6 7 8 9 10 11 12 : 00 10 20 30 40 50 AM PM" at bounding box center [162, 167] width 89 height 11
click at [169, 167] on select "00 10 20 30 40 50" at bounding box center [163, 168] width 19 height 8
click at [184, 166] on select "AM PM" at bounding box center [183, 168] width 19 height 8
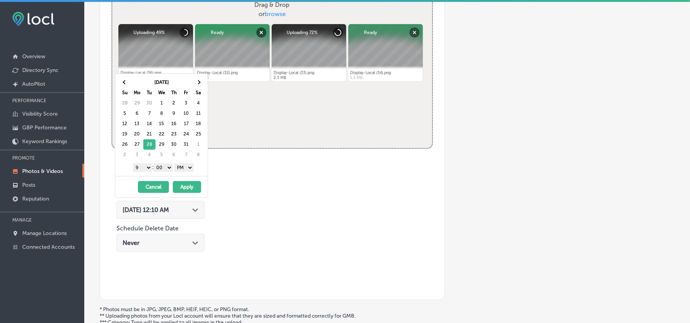
click at [185, 186] on button "Apply" at bounding box center [187, 187] width 28 height 12
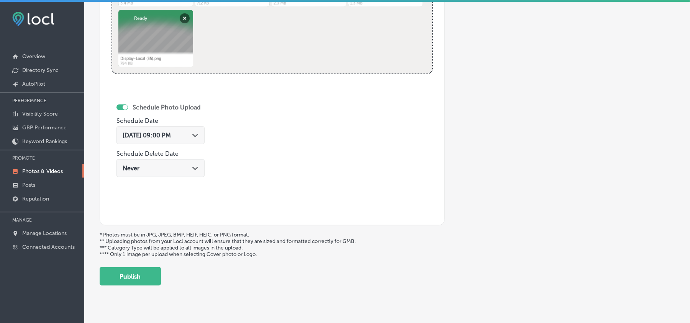
scroll to position [397, 0]
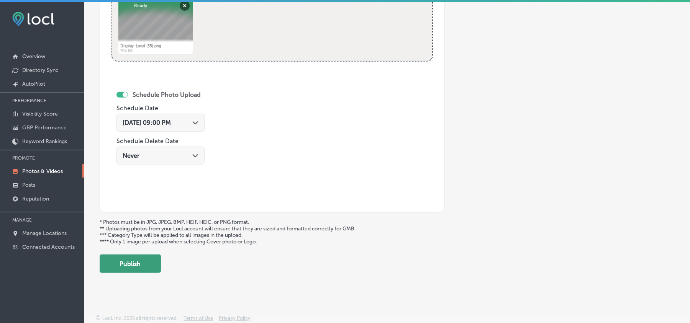
click at [144, 258] on button "Publish" at bounding box center [130, 264] width 61 height 18
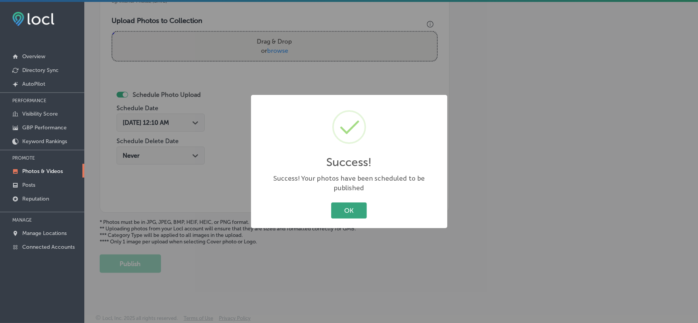
click at [343, 203] on button "OK" at bounding box center [349, 211] width 36 height 16
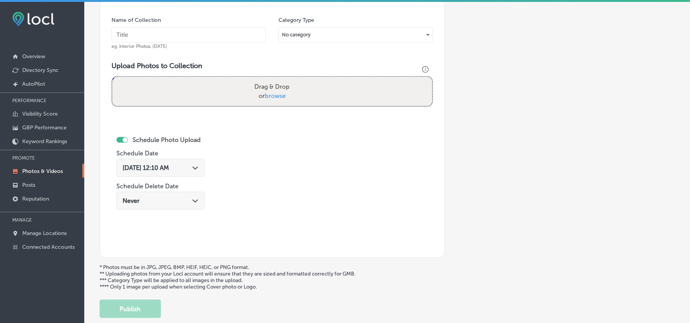
scroll to position [222, 0]
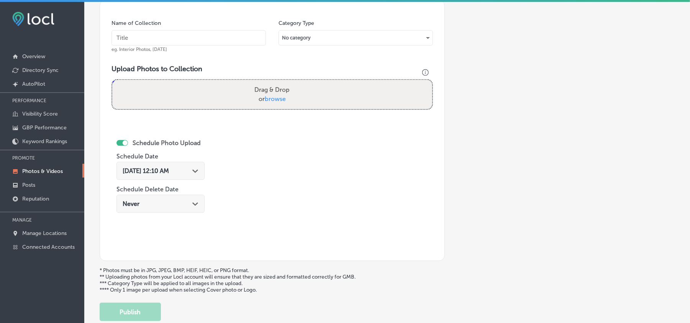
click at [184, 39] on input "text" at bounding box center [189, 37] width 154 height 15
paste input "Display-Local-Social-Media-management"
type input "Display-Local-Social-Media-management"
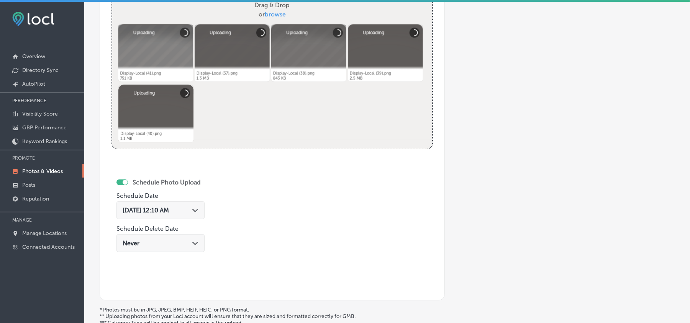
scroll to position [307, 0]
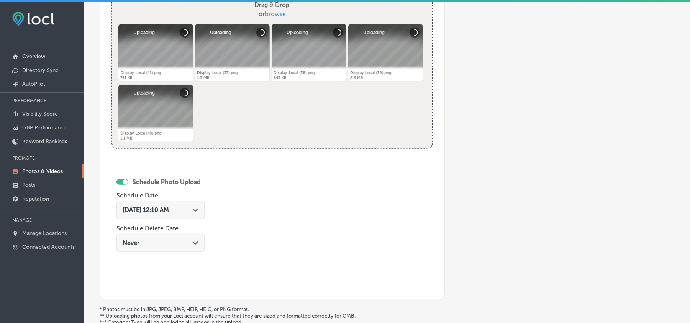
click at [195, 219] on div "[DATE] 12:10 AM Path Created with Sketch." at bounding box center [160, 210] width 88 height 18
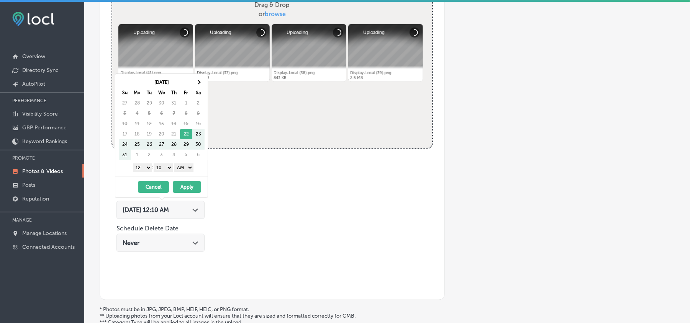
click at [195, 217] on div "[DATE] 12:10 AM Path Created with Sketch." at bounding box center [160, 210] width 88 height 18
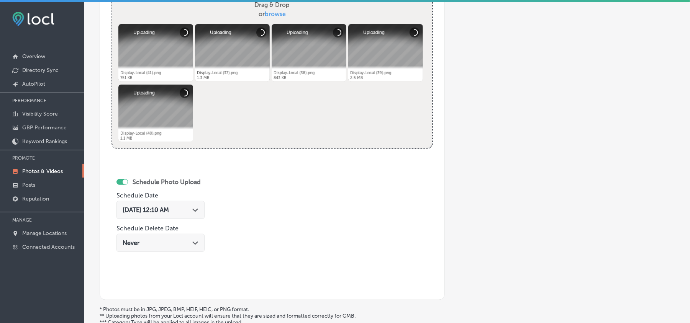
click at [195, 215] on div "[DATE] 12:10 AM Path Created with Sketch." at bounding box center [160, 210] width 88 height 18
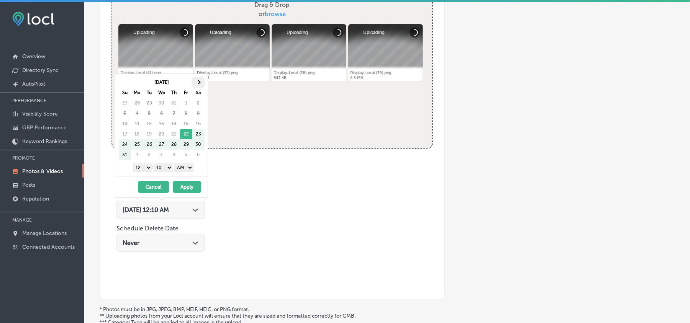
click at [203, 80] on th at bounding box center [198, 82] width 12 height 10
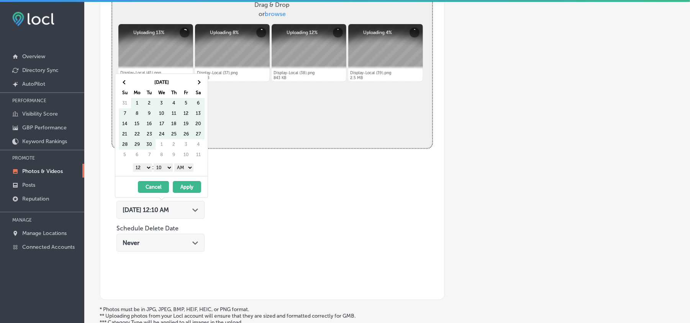
click at [203, 80] on th at bounding box center [198, 82] width 12 height 10
click at [199, 84] on th at bounding box center [198, 82] width 12 height 10
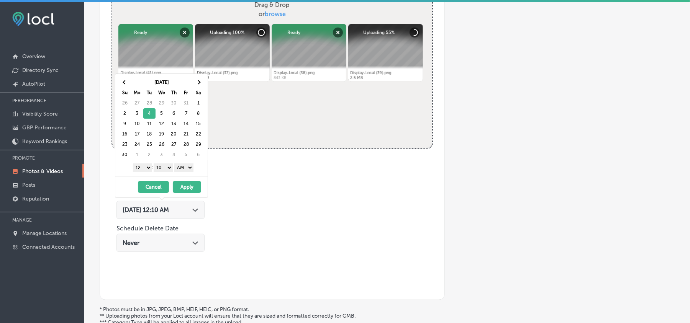
click at [137, 169] on select "1 2 3 4 5 6 7 8 9 10 11 12" at bounding box center [142, 168] width 19 height 8
click at [162, 169] on select "00 10 20 30 40 50" at bounding box center [163, 168] width 19 height 8
click at [176, 169] on select "AM PM" at bounding box center [183, 168] width 19 height 8
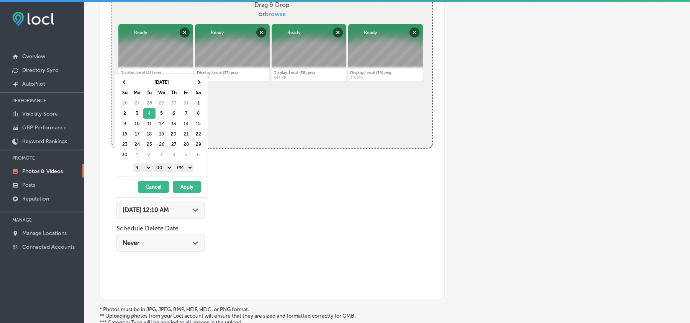
click at [185, 189] on button "Apply" at bounding box center [187, 187] width 28 height 12
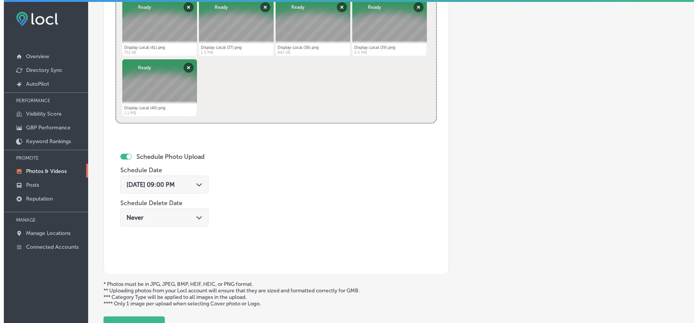
scroll to position [341, 0]
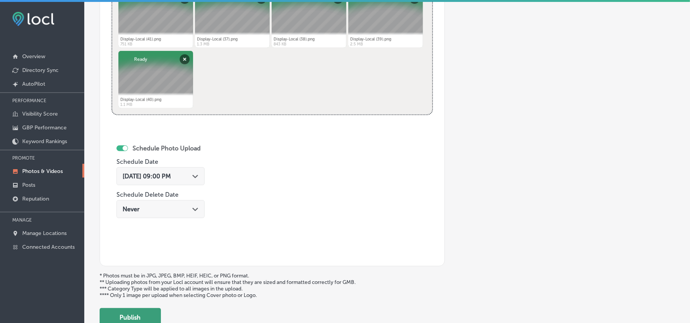
click at [143, 317] on button "Publish" at bounding box center [130, 317] width 61 height 18
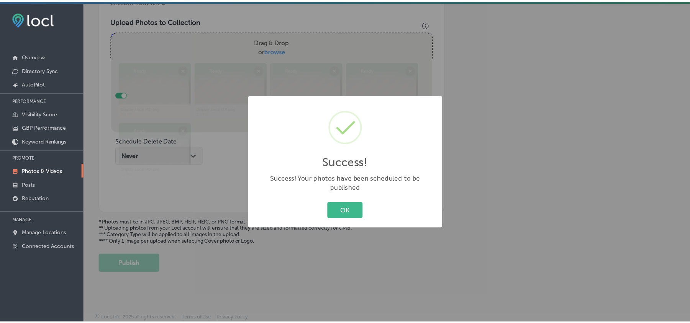
scroll to position [273, 0]
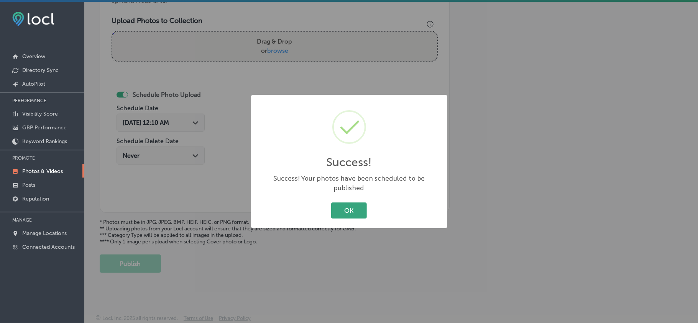
click at [343, 203] on button "OK" at bounding box center [349, 211] width 36 height 16
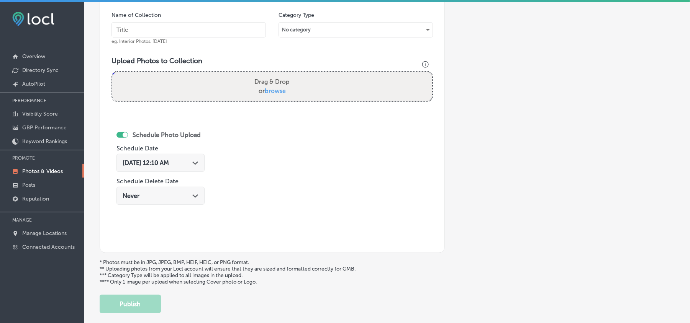
scroll to position [222, 0]
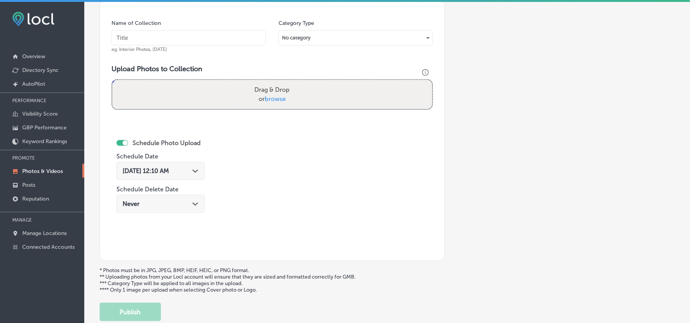
click at [198, 39] on input "text" at bounding box center [189, 37] width 154 height 15
paste input "Display-Local-Marketing-Agency"
type input "Display-Local-Marketing-Agency"
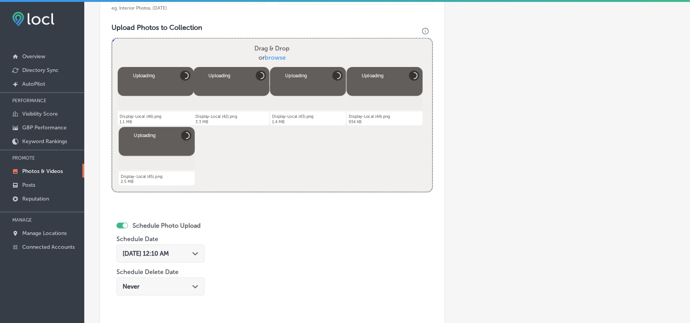
scroll to position [290, 0]
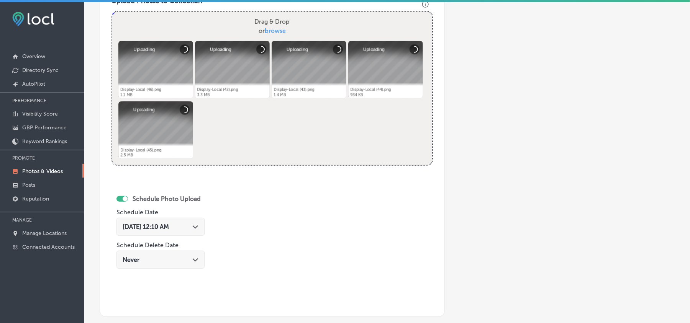
click at [198, 230] on div "Path Created with Sketch." at bounding box center [195, 226] width 6 height 6
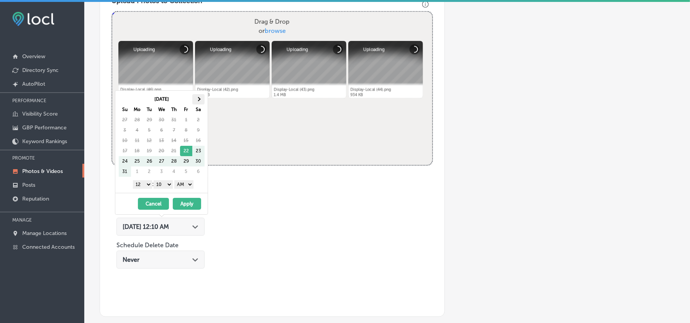
click at [202, 101] on th at bounding box center [198, 99] width 12 height 10
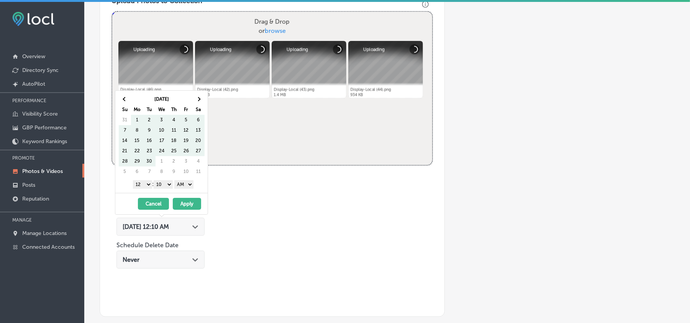
click at [202, 101] on th at bounding box center [198, 99] width 12 height 10
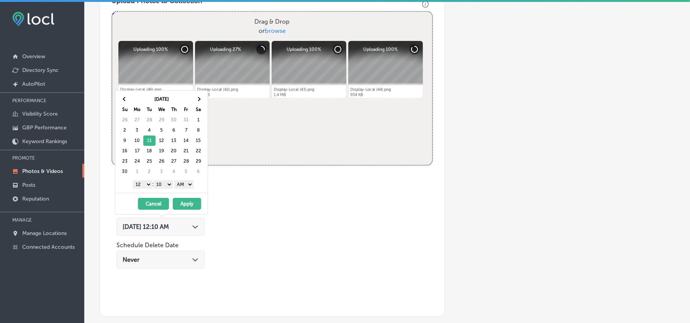
click at [144, 184] on select "1 2 3 4 5 6 7 8 9 10 11 12" at bounding box center [142, 184] width 19 height 8
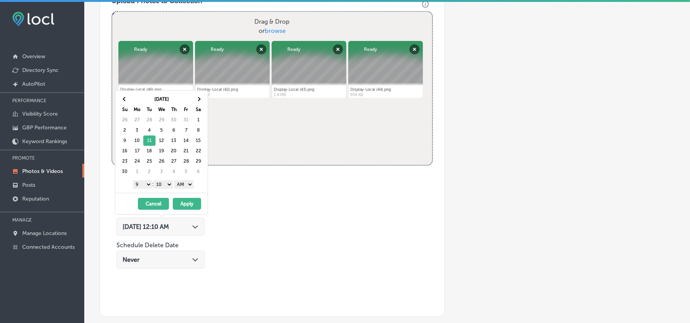
click at [166, 184] on select "00 10 20 30 40 50" at bounding box center [163, 184] width 19 height 8
click at [186, 184] on select "AM PM" at bounding box center [183, 184] width 19 height 8
click at [184, 206] on button "Apply" at bounding box center [187, 204] width 28 height 12
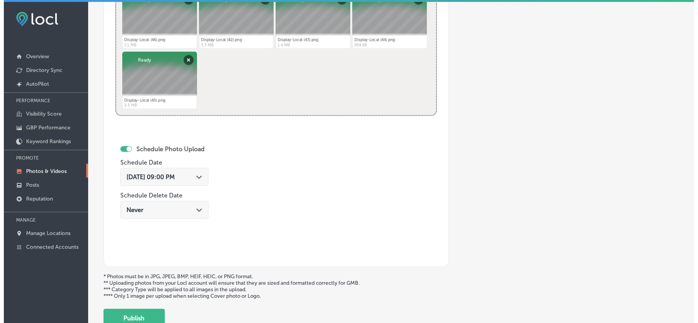
scroll to position [342, 0]
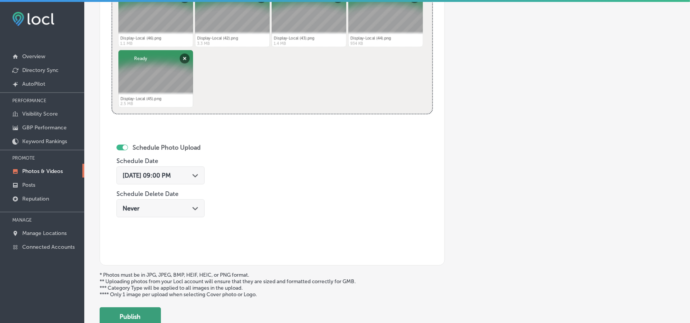
click at [132, 316] on button "Publish" at bounding box center [130, 317] width 61 height 18
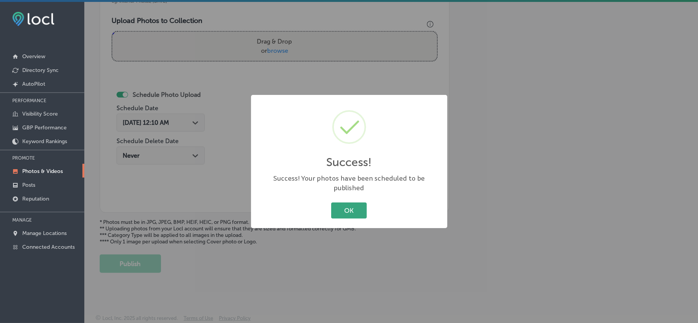
click at [345, 203] on button "OK" at bounding box center [349, 211] width 36 height 16
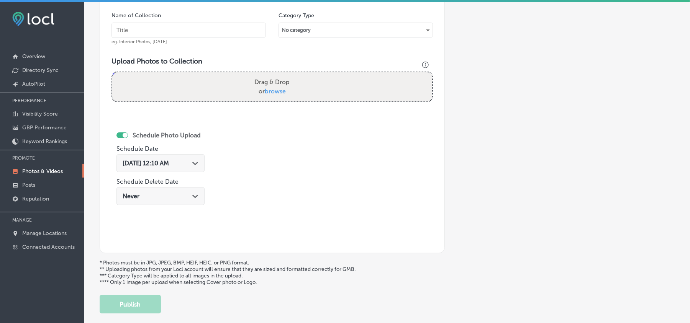
scroll to position [222, 0]
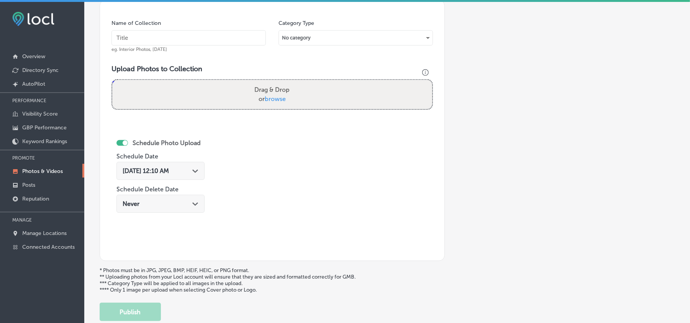
click at [236, 38] on input "text" at bounding box center [189, 37] width 154 height 15
paste input "Display-Local-Digital-Advertising"
type input "Display-Local-Digital-Advertising"
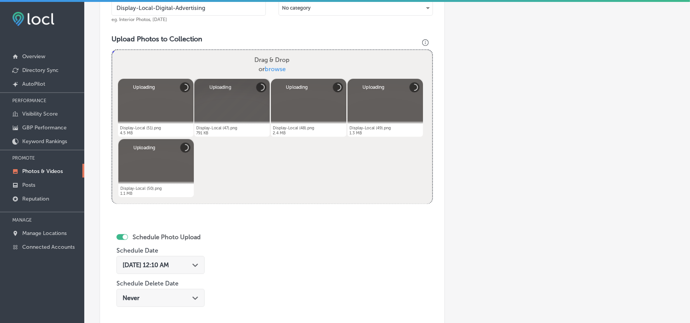
scroll to position [307, 0]
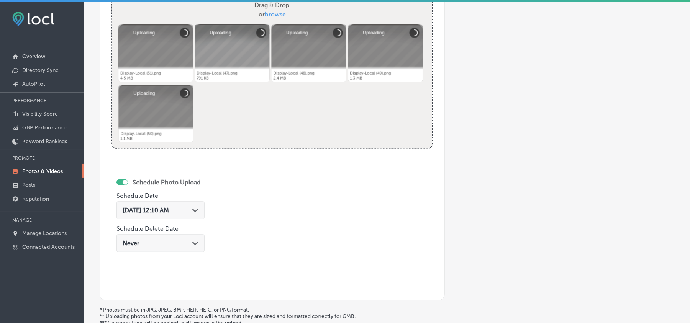
click at [198, 213] on div "Path Created with Sketch." at bounding box center [195, 210] width 6 height 6
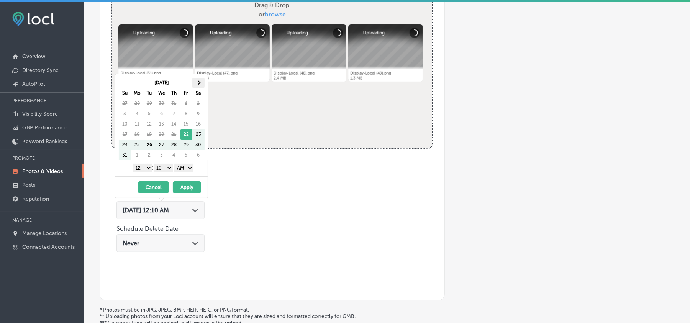
click at [200, 83] on span at bounding box center [198, 83] width 4 height 4
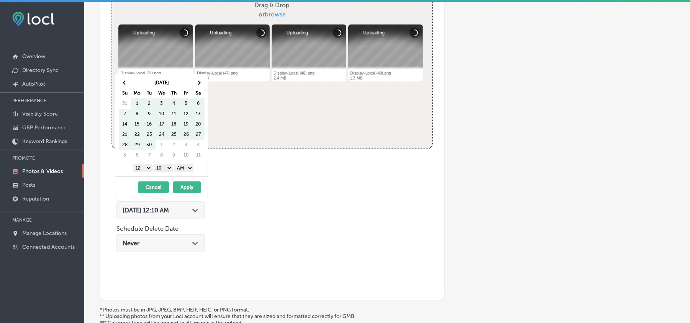
click at [200, 83] on span at bounding box center [198, 83] width 4 height 4
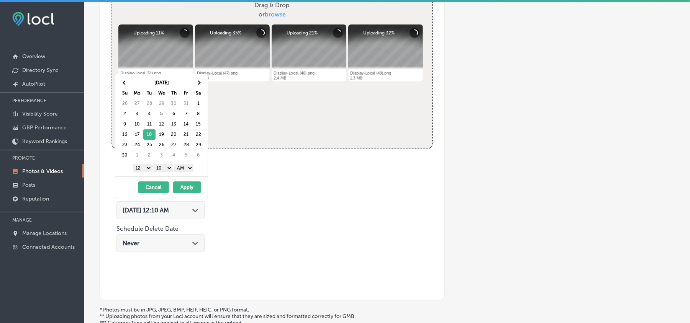
click at [143, 168] on select "1 2 3 4 5 6 7 8 9 10 11 12" at bounding box center [142, 168] width 19 height 8
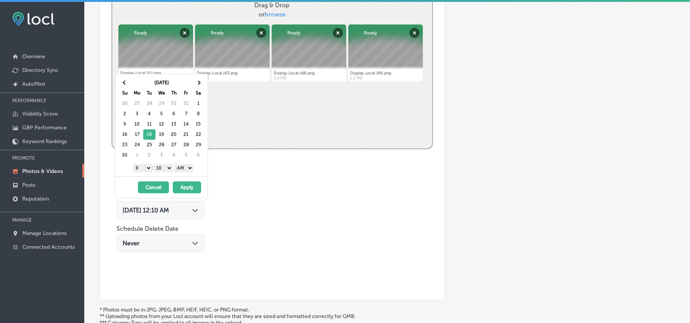
drag, startPoint x: 163, startPoint y: 169, endPoint x: 164, endPoint y: 172, distance: 4.0
click at [163, 169] on select "00 10 20 30 40 50" at bounding box center [163, 168] width 19 height 8
click at [184, 169] on select "AM PM" at bounding box center [183, 168] width 19 height 8
click at [185, 192] on button "Apply" at bounding box center [187, 188] width 28 height 12
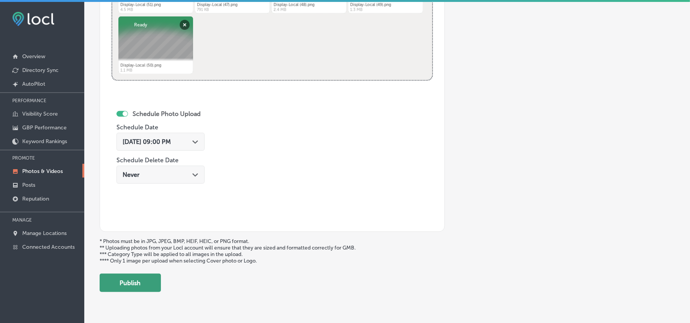
click at [154, 283] on button "Publish" at bounding box center [130, 283] width 61 height 18
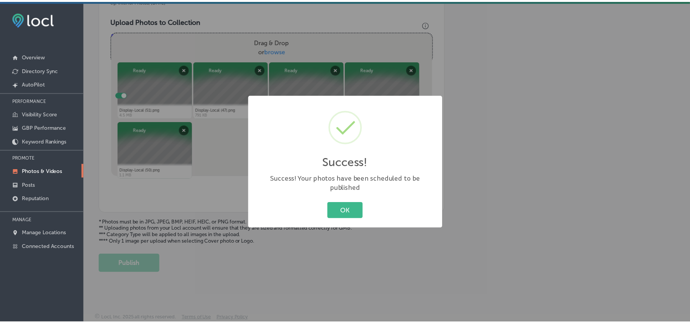
scroll to position [273, 0]
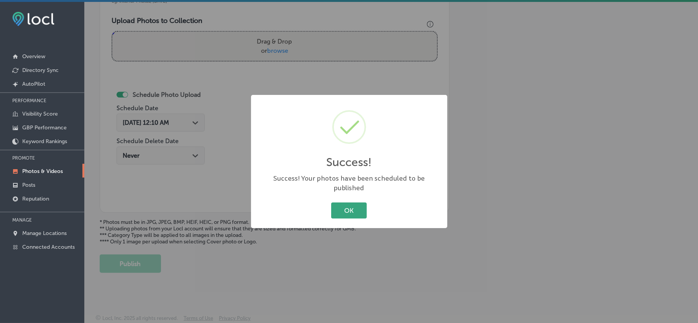
click at [350, 203] on button "OK" at bounding box center [349, 211] width 36 height 16
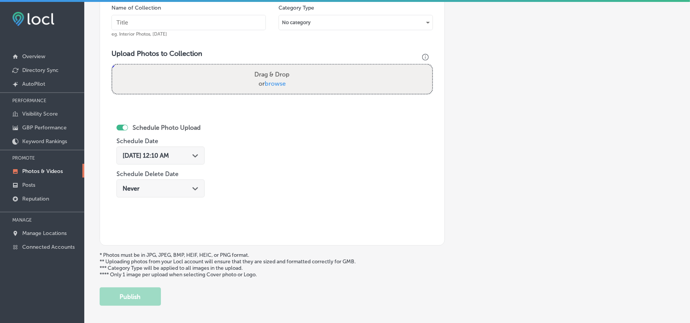
scroll to position [239, 0]
click at [157, 25] on input "text" at bounding box center [189, 20] width 154 height 15
paste input "Display-Local-Screen-Advertising"
type input "Display-Local-Screen-Advertising"
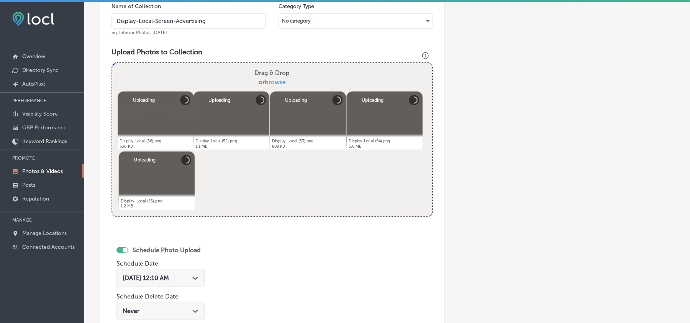
scroll to position [324, 0]
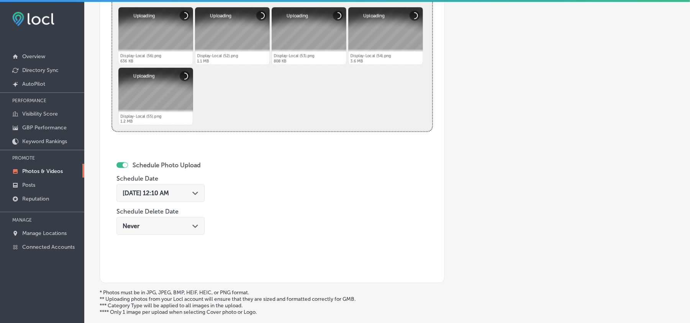
click at [200, 199] on div "[DATE] 12:10 AM Path Created with Sketch." at bounding box center [160, 193] width 88 height 18
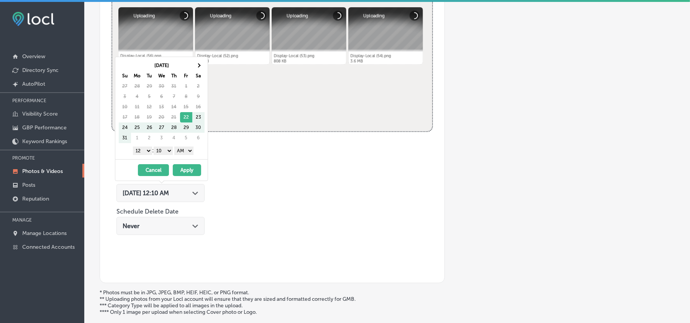
click at [197, 71] on th "Sa" at bounding box center [198, 76] width 12 height 10
click at [197, 65] on span at bounding box center [198, 65] width 4 height 4
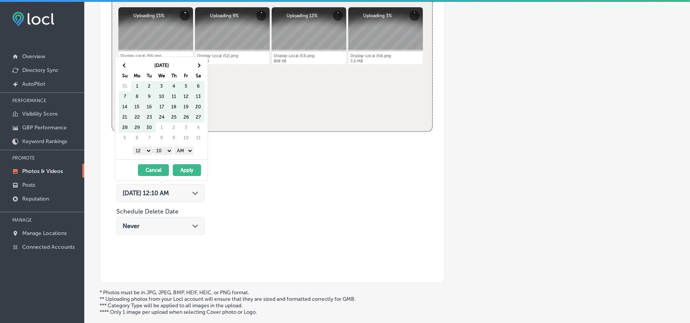
click at [197, 65] on span at bounding box center [198, 65] width 4 height 4
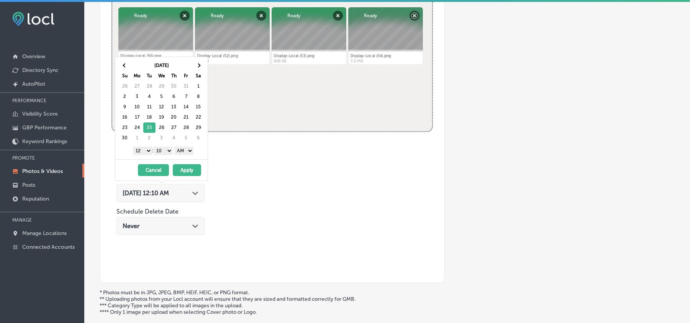
click at [147, 154] on select "1 2 3 4 5 6 7 8 9 10 11 12" at bounding box center [142, 151] width 19 height 8
click at [166, 146] on div "[DATE] Su Mo Tu We Th Fr Sa 26 27 28 29 30 31 1 2 3 4 5 6 7 8 9 10 11 12 13 14 …" at bounding box center [161, 108] width 92 height 102
click at [166, 151] on select "00 10 20 30 40 50" at bounding box center [163, 151] width 19 height 8
click at [183, 153] on select "AM PM" at bounding box center [183, 151] width 19 height 8
click at [185, 172] on button "Apply" at bounding box center [187, 170] width 28 height 12
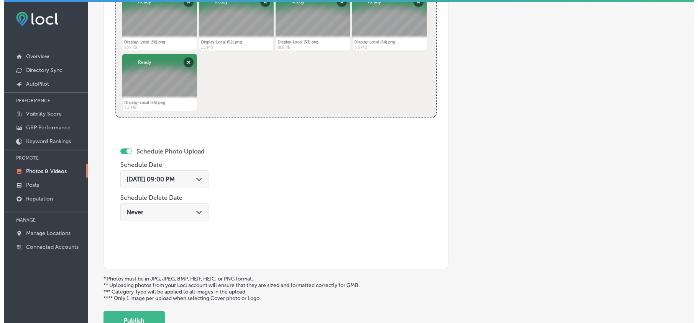
scroll to position [392, 0]
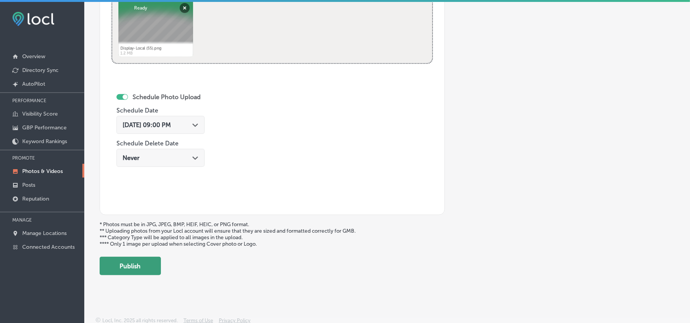
click at [127, 275] on button "Publish" at bounding box center [130, 266] width 61 height 18
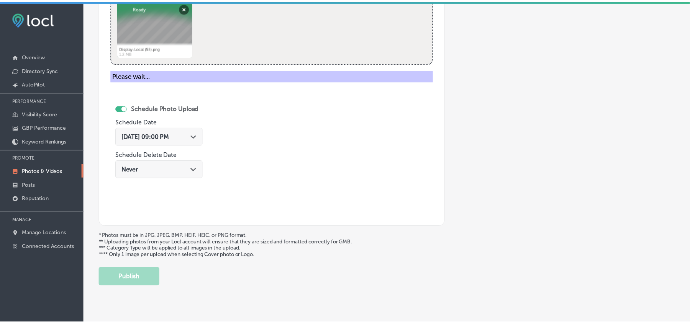
scroll to position [273, 0]
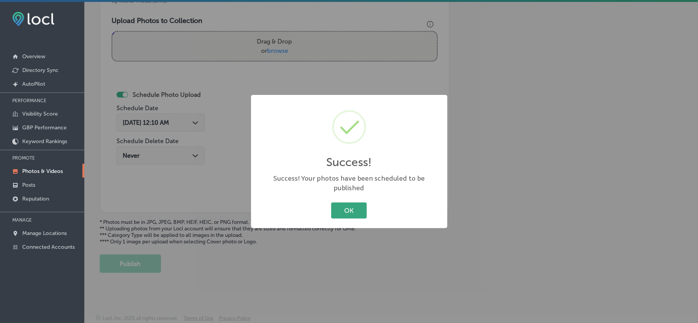
click at [347, 203] on button "OK" at bounding box center [349, 211] width 36 height 16
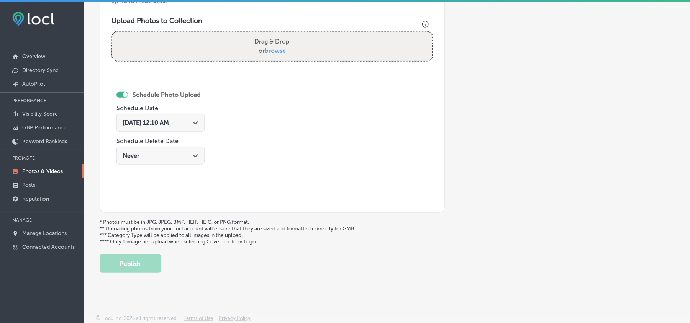
click at [286, 279] on div "Upload Photo & Video Keyword Ranking Credits: 720 Back Add a Collection Which T…" at bounding box center [387, 163] width 606 height 323
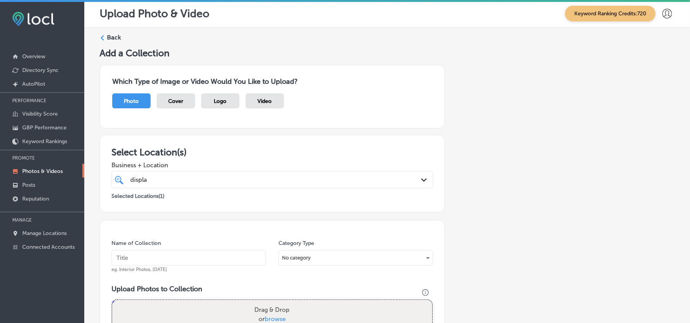
scroll to position [0, 0]
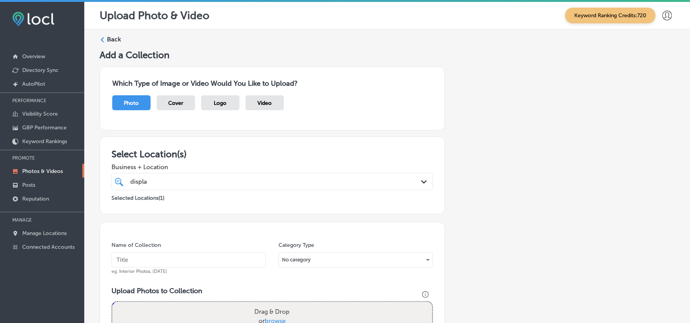
click at [106, 33] on div "Back Add a Collection Which Type of Image or Video Would You Like to Upload? Ph…" at bounding box center [387, 290] width 606 height 520
click at [106, 37] on div "Back" at bounding box center [387, 42] width 575 height 14
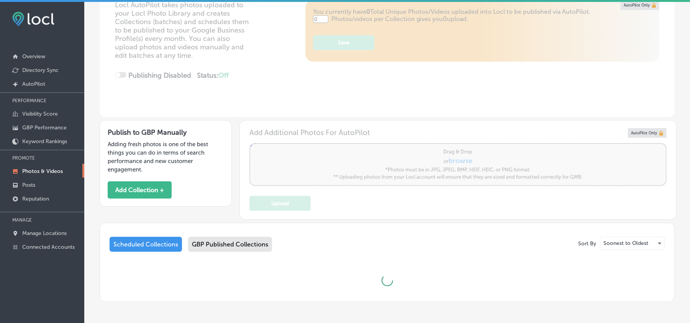
type input "5"
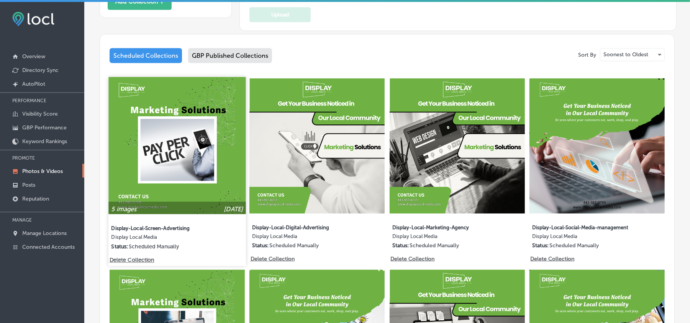
scroll to position [281, 0]
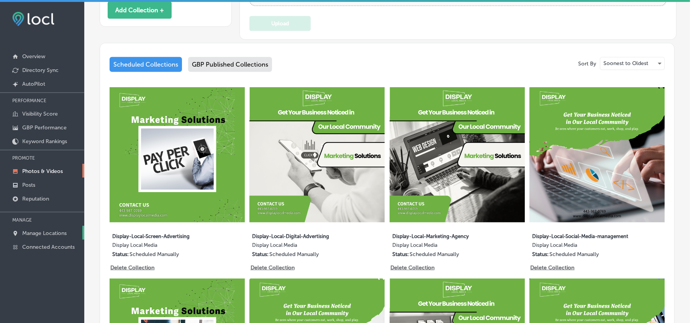
click at [42, 235] on p "Manage Locations" at bounding box center [44, 233] width 44 height 7
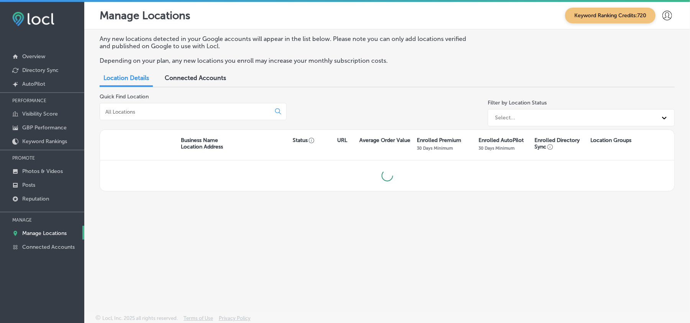
click at [164, 116] on div at bounding box center [193, 111] width 187 height 17
click at [167, 111] on input at bounding box center [187, 111] width 164 height 7
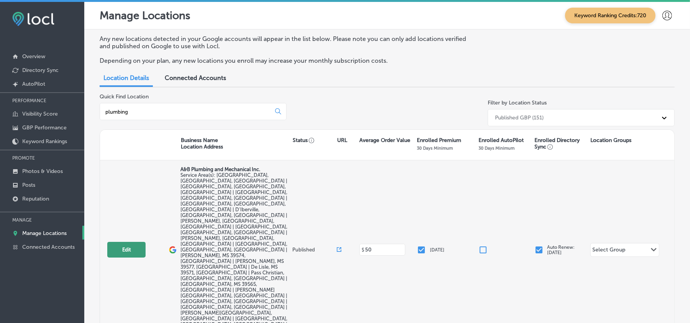
type input "plumbing"
click at [126, 242] on button "Edit" at bounding box center [126, 250] width 38 height 16
select select "US"
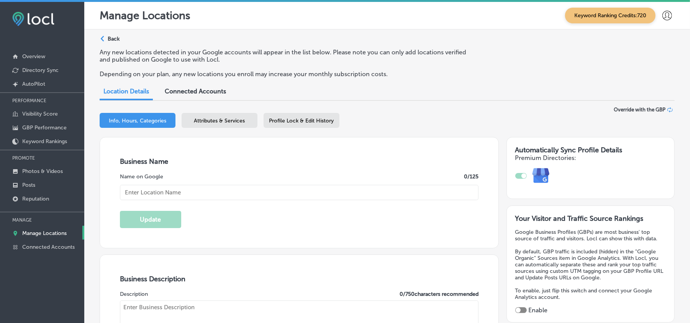
type input "A&B Plumbing and Mechanical Inc."
type input "[STREET_ADDRESS][PERSON_NAME]"
type input "Gulfport"
type input "39503"
type input "US"
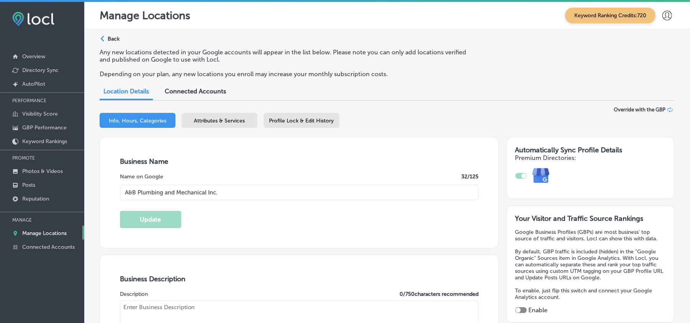
type input "[URL][DOMAIN_NAME]"
checkbox input "true"
type textarea "A&B Plumbing and Mechanical Inc. , located in [GEOGRAPHIC_DATA], [GEOGRAPHIC_DA…"
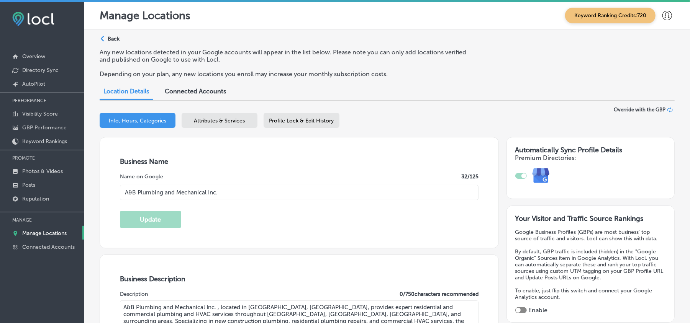
type input "[PHONE_NUMBER]"
click at [37, 167] on link "Photos & Videos" at bounding box center [42, 171] width 84 height 14
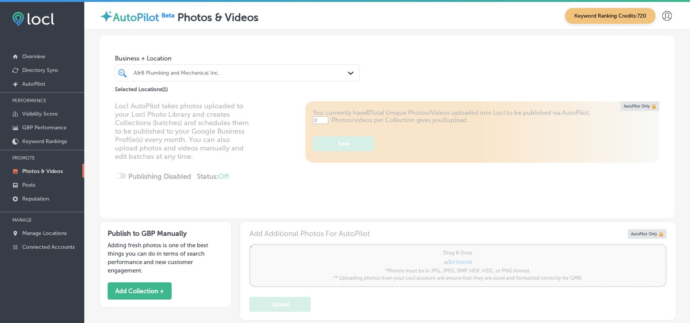
type input "5"
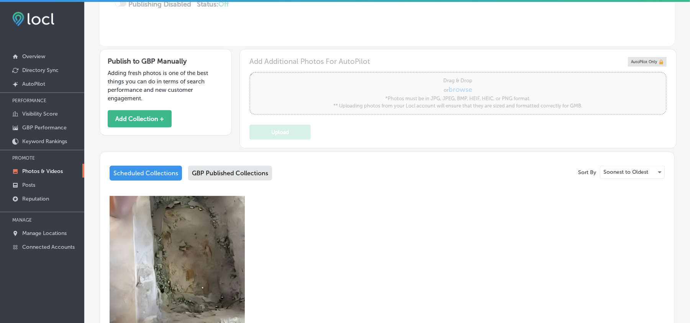
scroll to position [238, 0]
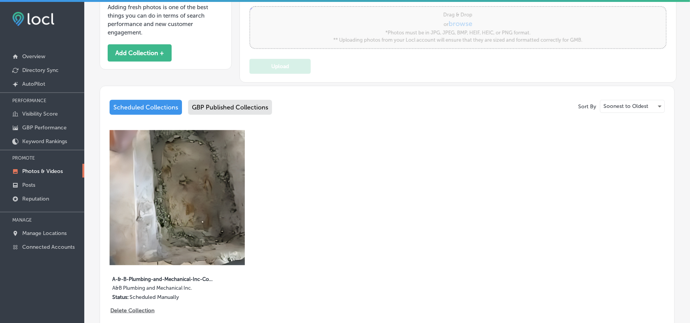
click at [217, 110] on div "GBP Published Collections" at bounding box center [230, 107] width 84 height 15
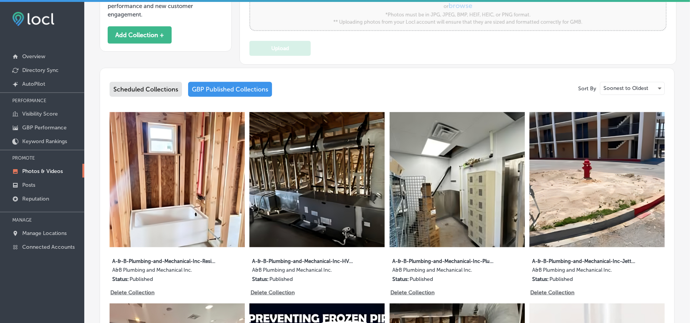
scroll to position [255, 0]
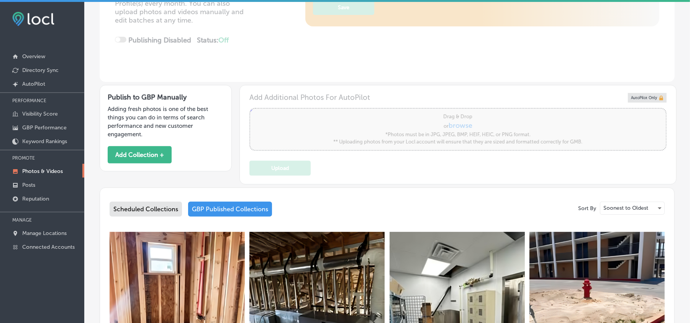
drag, startPoint x: 150, startPoint y: 208, endPoint x: 321, endPoint y: 217, distance: 170.8
click at [150, 208] on div "Scheduled Collections" at bounding box center [146, 209] width 72 height 15
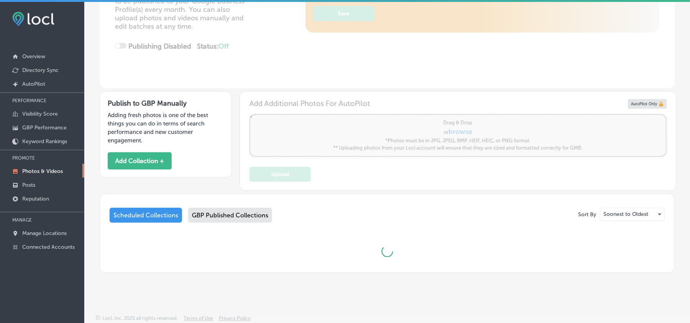
scroll to position [136, 0]
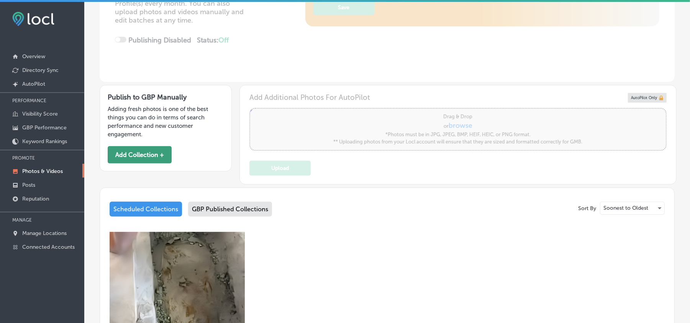
click at [158, 155] on button "Add Collection +" at bounding box center [140, 154] width 64 height 17
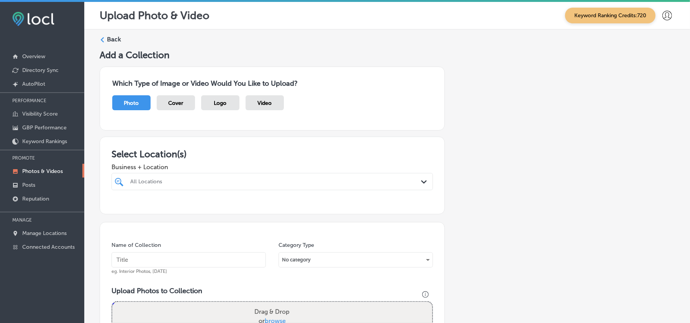
click at [288, 178] on div at bounding box center [258, 182] width 257 height 10
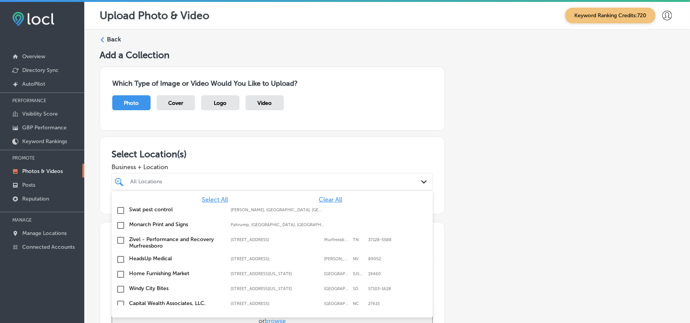
click at [322, 200] on span "Clear All" at bounding box center [330, 199] width 23 height 7
click at [316, 178] on div at bounding box center [258, 182] width 257 height 10
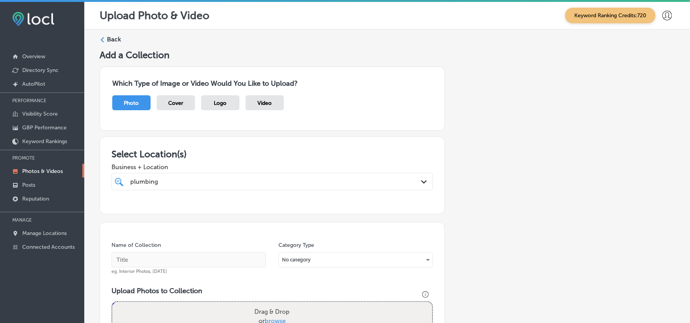
click at [295, 181] on div "plumbing plumbing" at bounding box center [258, 182] width 257 height 10
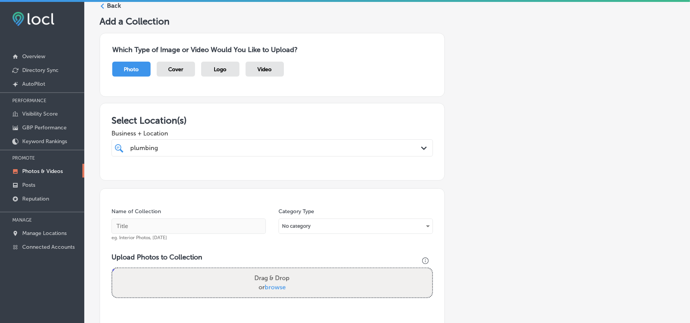
scroll to position [51, 0]
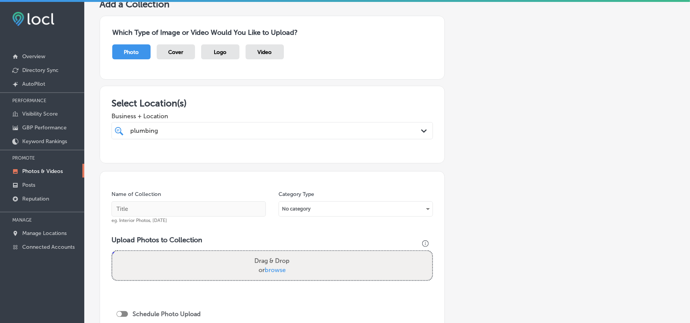
click at [358, 131] on div "plumbing plumbing" at bounding box center [258, 131] width 257 height 10
click at [120, 161] on input "checkbox" at bounding box center [120, 159] width 9 height 9
type input "plumbing"
click at [298, 100] on h3 "Select Location(s)" at bounding box center [273, 103] width 322 height 11
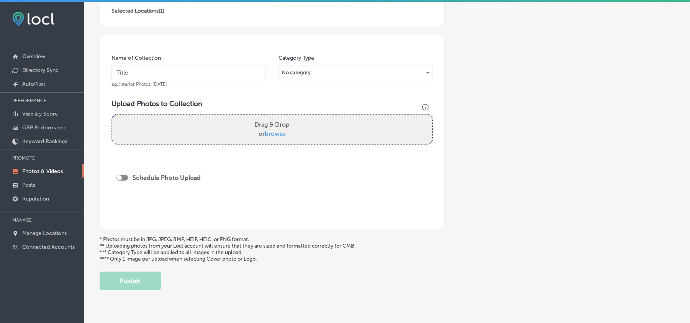
scroll to position [170, 0]
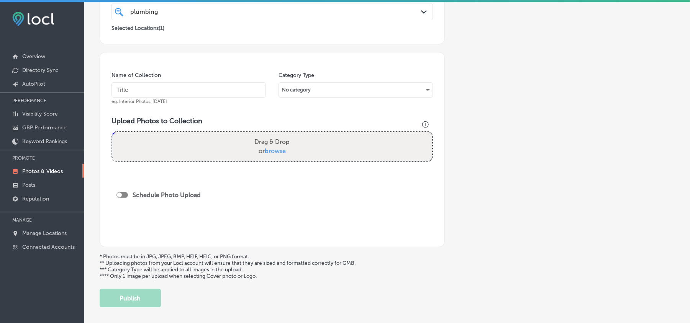
click at [153, 92] on input "text" at bounding box center [189, 89] width 154 height 15
paste input "A-&-B-Plumbing-and-Mechanical-Inc-Plumbing-services"
click at [164, 90] on input "A-&-B-Plumbing-and-Mechanical-Inc-Plumbing-services" at bounding box center [189, 89] width 154 height 15
type input "A-&-B-Plumbing-and-Mechanical-Inc-Plumbing-services"
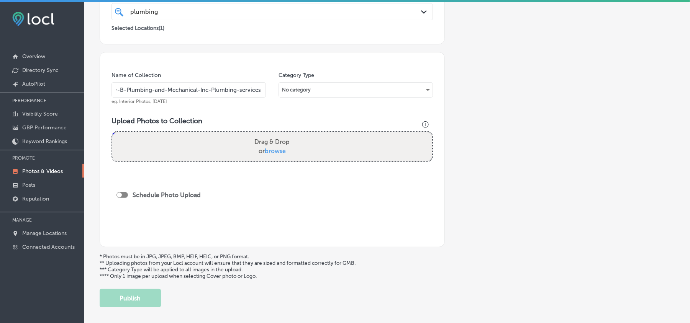
scroll to position [0, 0]
click at [201, 152] on div "Drag & Drop or browse" at bounding box center [272, 146] width 320 height 29
click at [112, 132] on input "Drag & Drop or browse" at bounding box center [272, 133] width 320 height 2
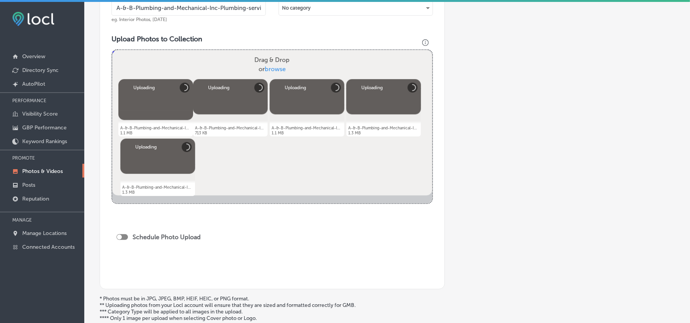
scroll to position [255, 0]
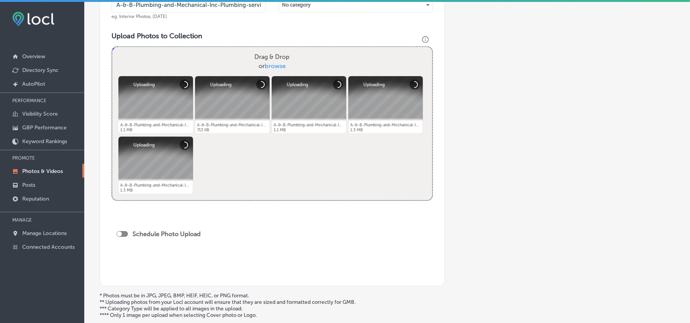
click at [126, 236] on div at bounding box center [121, 234] width 11 height 6
checkbox input "true"
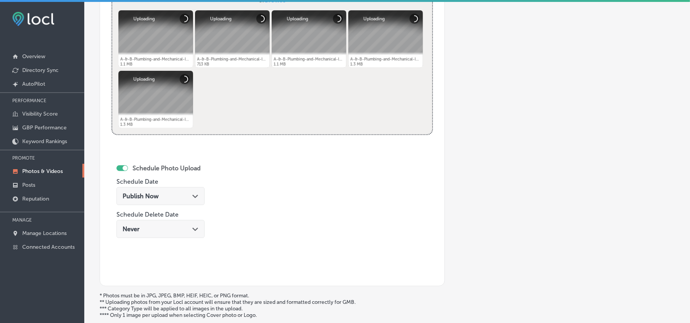
scroll to position [323, 0]
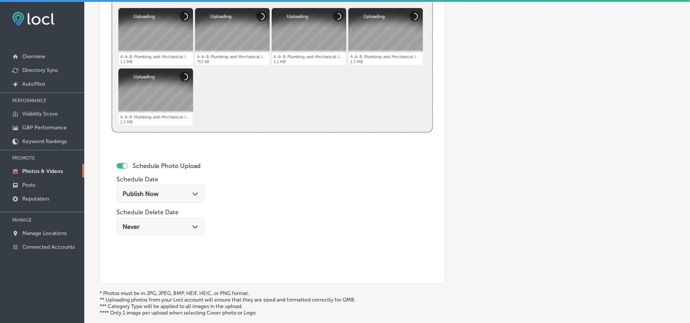
click at [195, 195] on polygon at bounding box center [195, 194] width 6 height 3
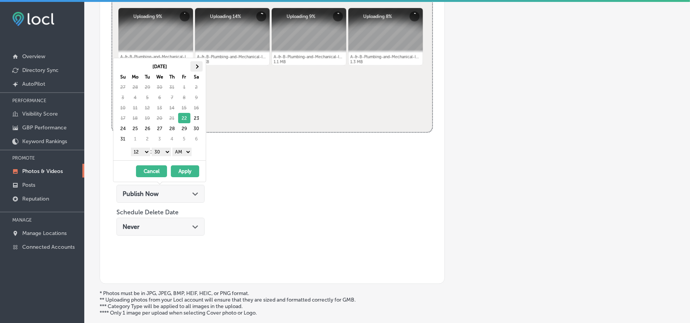
click at [198, 64] on th at bounding box center [196, 66] width 12 height 10
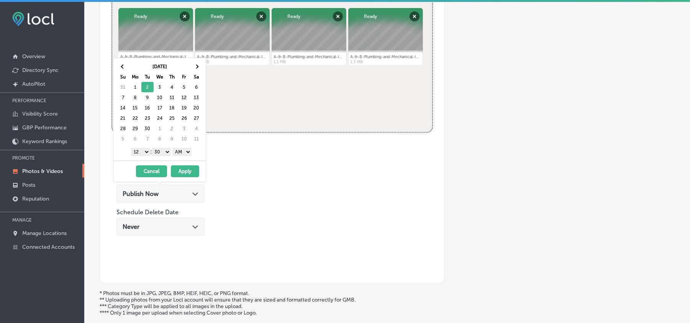
drag, startPoint x: 142, startPoint y: 154, endPoint x: 143, endPoint y: 159, distance: 5.4
click at [143, 154] on select "1 2 3 4 5 6 7 8 9 10 11 12" at bounding box center [140, 152] width 19 height 8
drag, startPoint x: 158, startPoint y: 149, endPoint x: 160, endPoint y: 154, distance: 4.6
click at [158, 149] on select "00 10 20 30 40 50" at bounding box center [161, 152] width 19 height 8
click at [182, 152] on select "AM PM" at bounding box center [181, 152] width 19 height 8
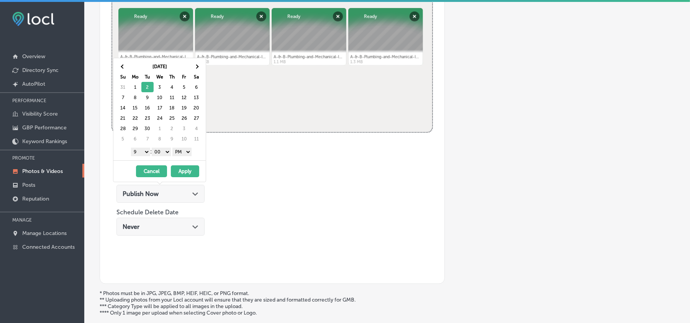
click at [183, 172] on button "Apply" at bounding box center [185, 172] width 28 height 12
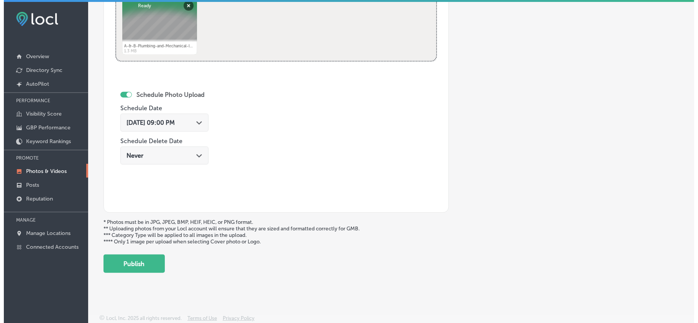
scroll to position [397, 0]
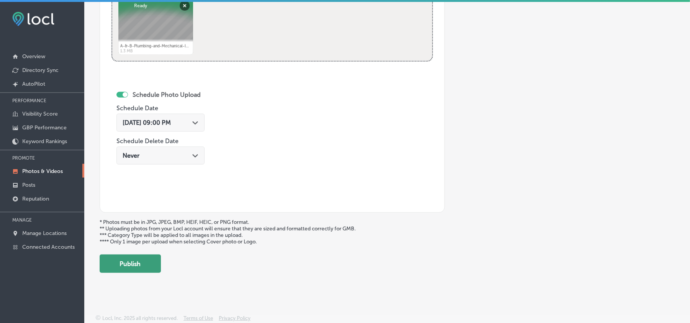
click at [135, 271] on button "Publish" at bounding box center [130, 264] width 61 height 18
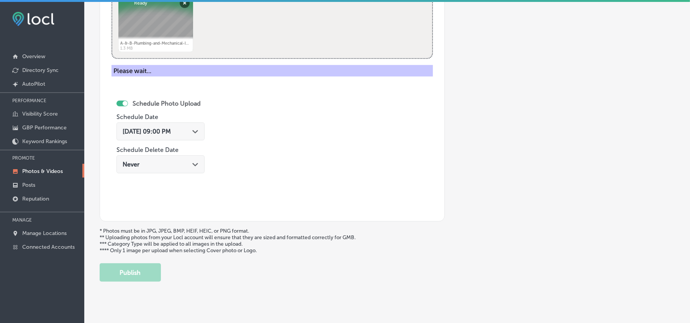
scroll to position [273, 0]
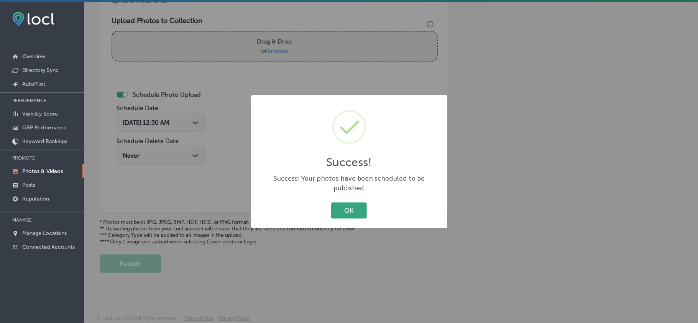
click at [359, 212] on button "OK" at bounding box center [349, 211] width 36 height 16
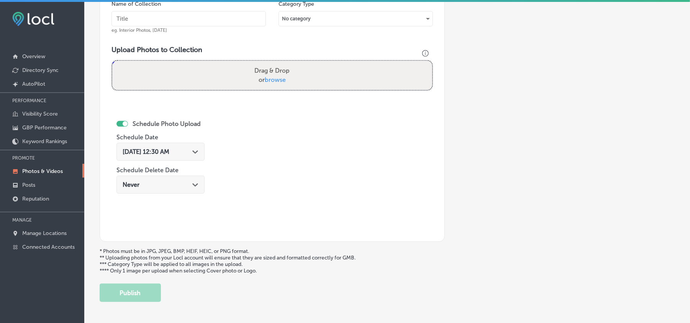
scroll to position [239, 0]
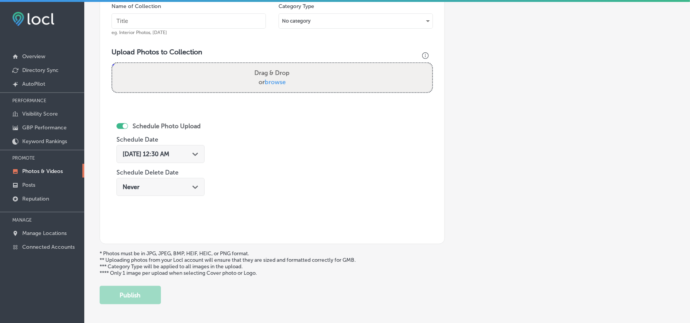
click at [167, 23] on input "text" at bounding box center [189, 20] width 154 height 15
paste input "A-&-B-Plumbing-and-Mechanical-Inc-HVAC-installation"
type input "A-&-B-Plumbing-and-Mechanical-Inc-HVAC-installation"
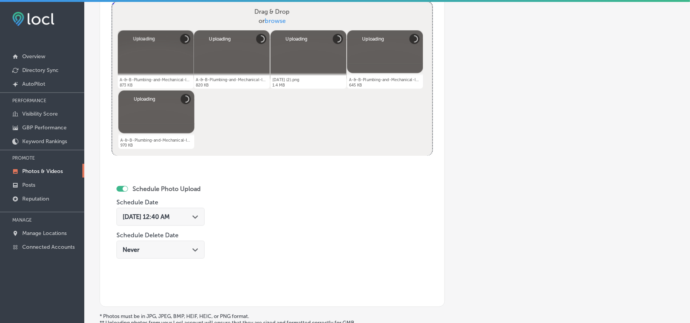
scroll to position [307, 0]
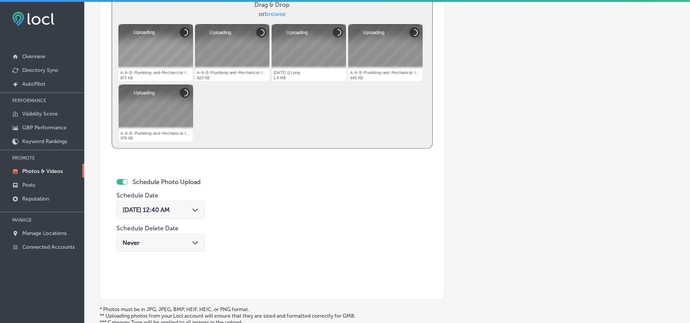
click at [196, 213] on div "Path Created with Sketch." at bounding box center [195, 210] width 6 height 6
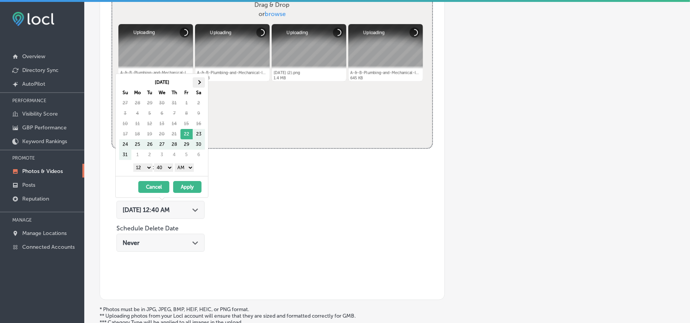
click at [200, 82] on span at bounding box center [199, 82] width 4 height 4
click at [143, 170] on select "1 2 3 4 5 6 7 8 9 10 11 12" at bounding box center [142, 168] width 19 height 8
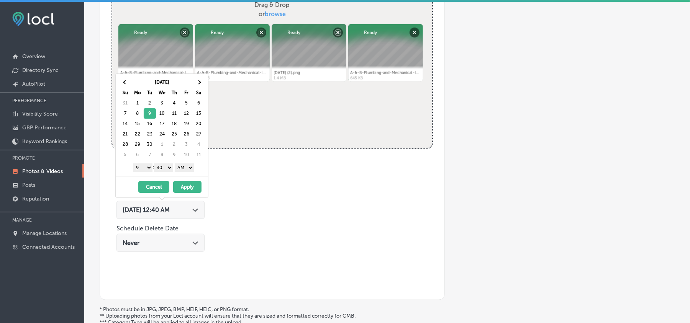
click at [166, 168] on select "00 10 20 30 40 50" at bounding box center [163, 168] width 19 height 8
click at [185, 167] on select "AM PM" at bounding box center [184, 168] width 19 height 8
click at [187, 186] on button "Apply" at bounding box center [187, 187] width 28 height 12
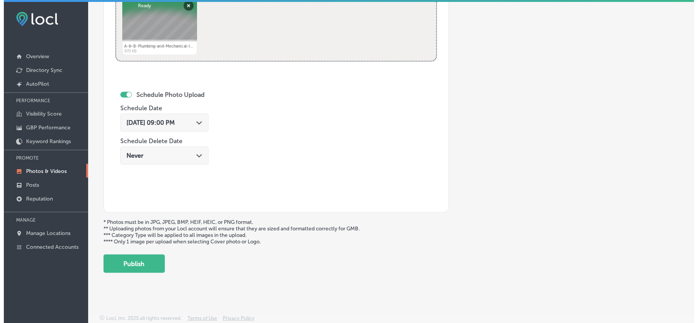
scroll to position [397, 0]
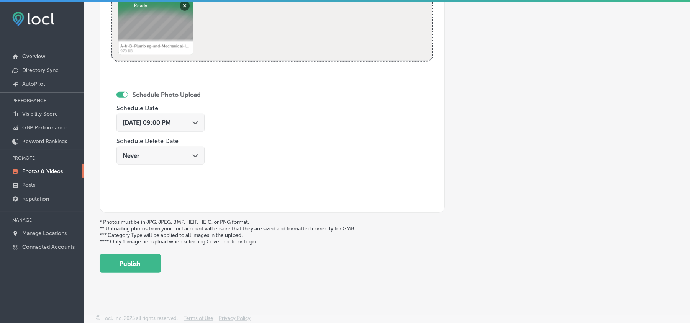
click at [135, 265] on button "Publish" at bounding box center [130, 264] width 61 height 18
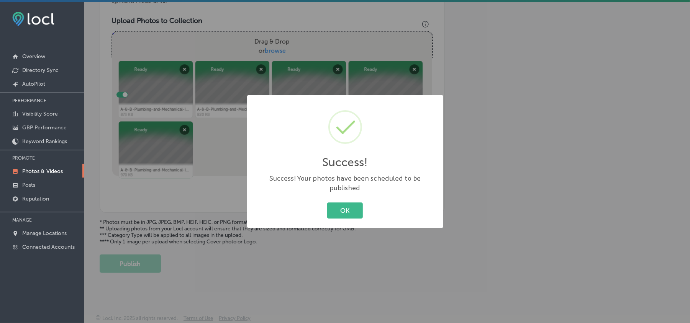
scroll to position [273, 0]
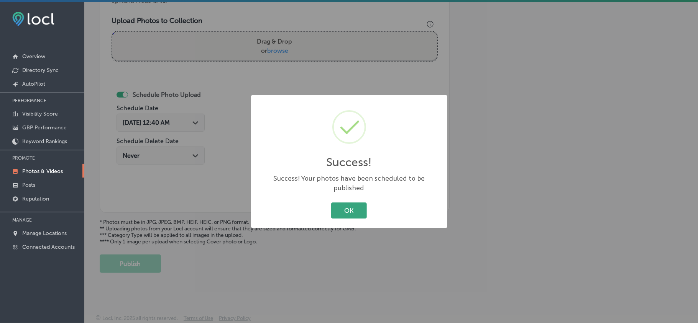
click at [355, 208] on button "OK" at bounding box center [349, 211] width 36 height 16
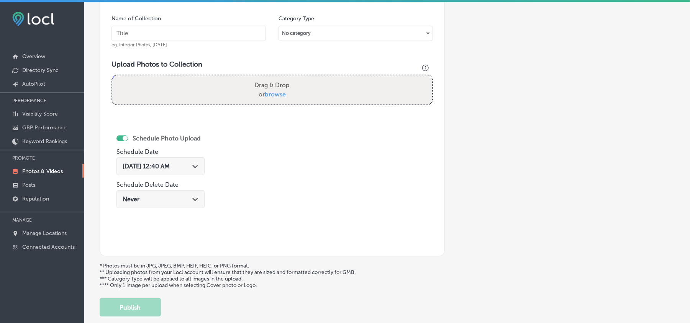
scroll to position [222, 0]
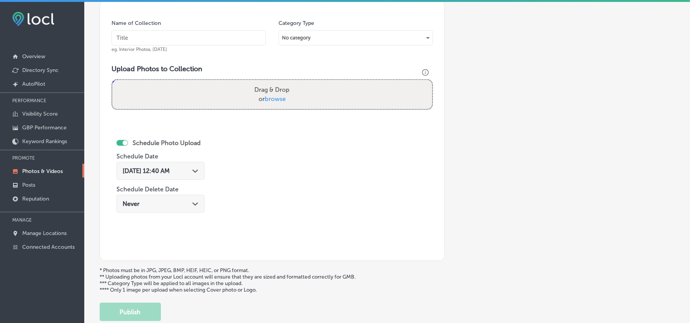
click at [182, 41] on input "text" at bounding box center [189, 37] width 154 height 15
paste input "A-&-B-Plumbing-and-Mechanical-Inc-Residential-plumbing-repairs"
type input "A-&-B-Plumbing-and-Mechanical-Inc-Residential-plumbing-repairs"
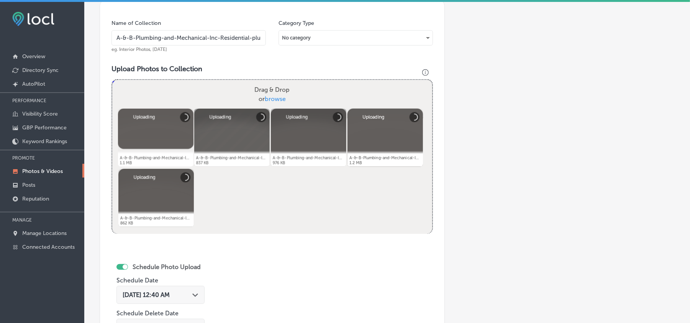
scroll to position [307, 0]
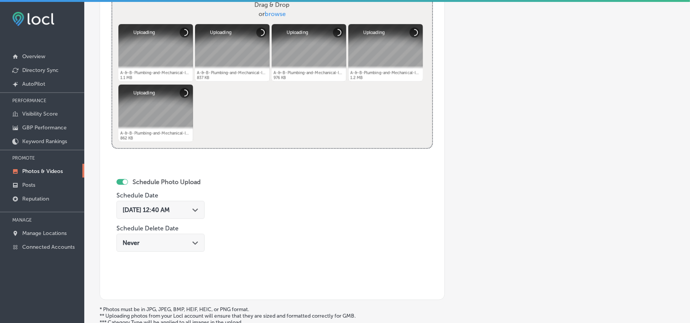
click at [198, 212] on icon "Path Created with Sketch." at bounding box center [195, 210] width 6 height 3
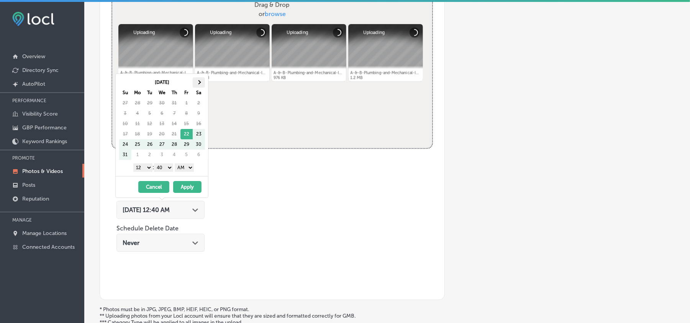
click at [201, 86] on th at bounding box center [199, 82] width 12 height 10
click at [148, 171] on select "1 2 3 4 5 6 7 8 9 10 11 12" at bounding box center [142, 168] width 19 height 8
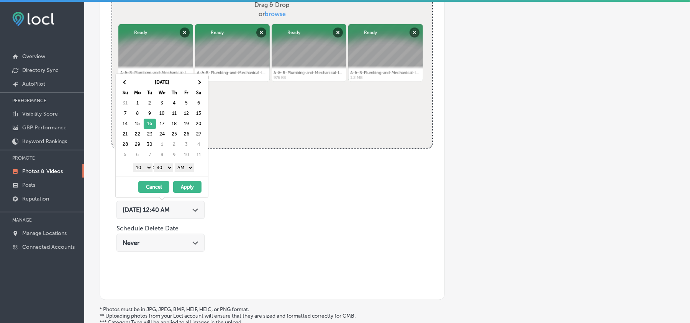
drag, startPoint x: 144, startPoint y: 166, endPoint x: 143, endPoint y: 171, distance: 5.5
click at [144, 166] on select "1 2 3 4 5 6 7 8 9 10 11 12" at bounding box center [142, 168] width 19 height 8
click at [162, 169] on select "00 10 20 30 40 50" at bounding box center [163, 168] width 19 height 8
click at [182, 171] on select "AM PM" at bounding box center [184, 168] width 19 height 8
click at [186, 189] on button "Apply" at bounding box center [187, 187] width 28 height 12
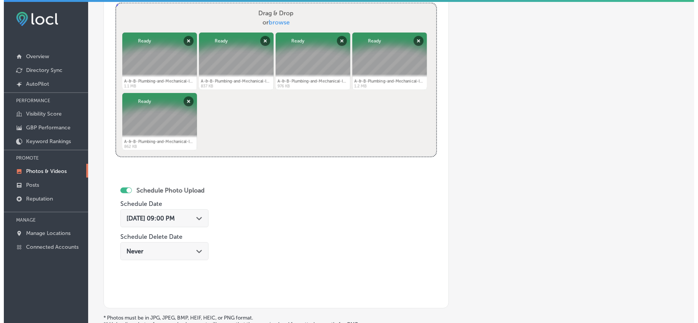
scroll to position [376, 0]
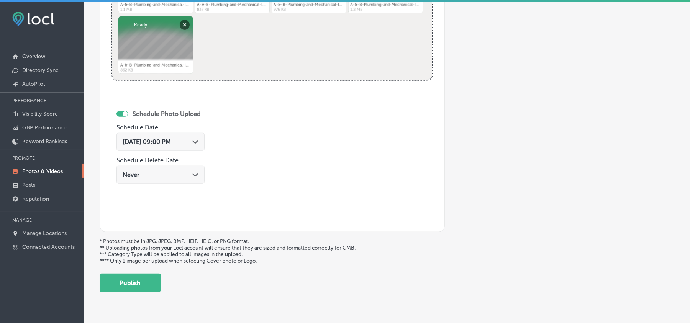
click at [151, 284] on button "Publish" at bounding box center [130, 283] width 61 height 18
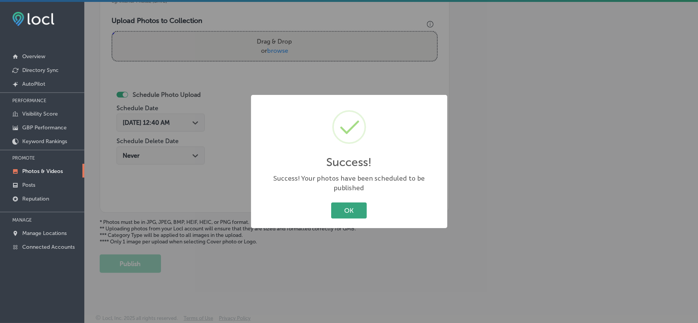
click at [362, 206] on button "OK" at bounding box center [349, 211] width 36 height 16
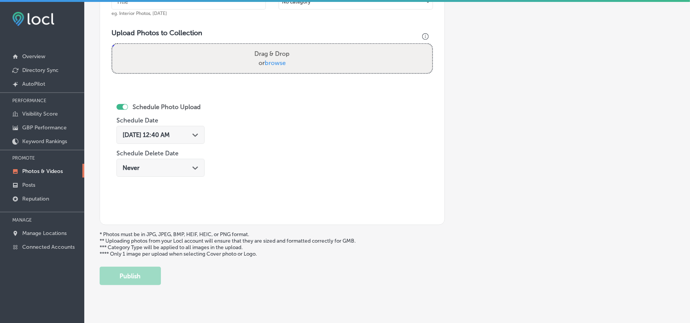
scroll to position [222, 0]
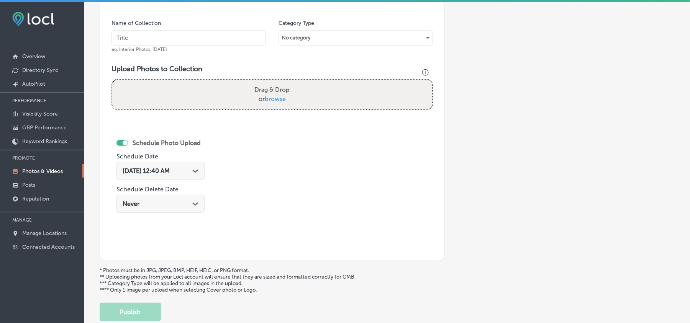
click at [218, 40] on input "text" at bounding box center [189, 37] width 154 height 15
paste input "A-&-B-Plumbing-and-Mechanical-Inc-Commercial-HVAC-services"
type input "A-&-B-Plumbing-and-Mechanical-Inc-Commercial-HVAC-services"
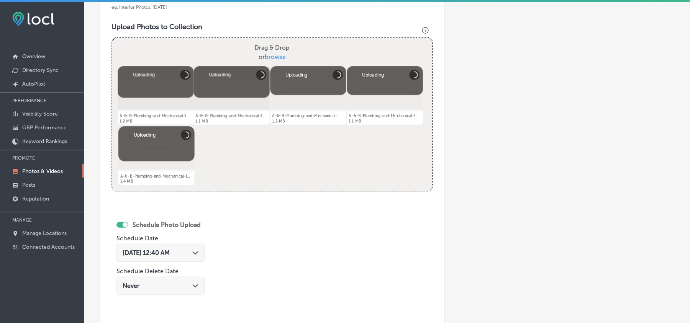
scroll to position [307, 0]
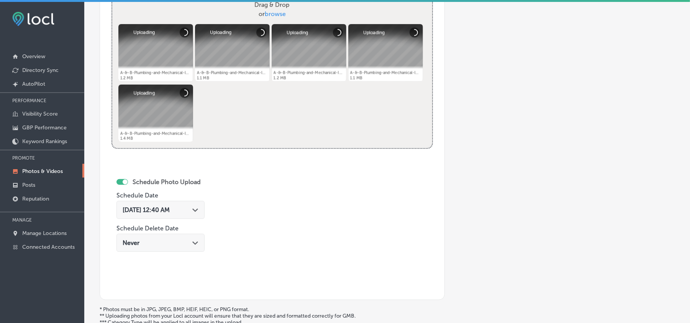
click at [198, 211] on icon "Path Created with Sketch." at bounding box center [195, 210] width 6 height 3
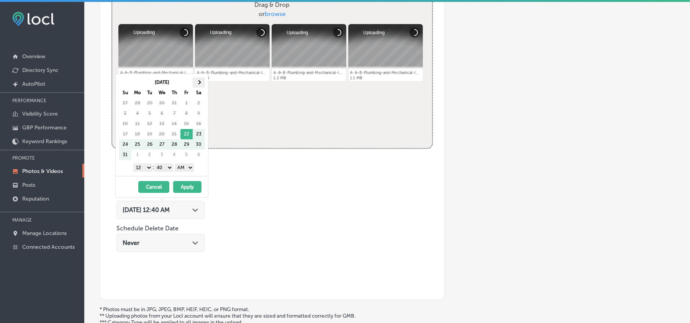
click at [201, 82] on th at bounding box center [199, 82] width 12 height 10
click at [144, 169] on select "1 2 3 4 5 6 7 8 9 10 11 12" at bounding box center [142, 168] width 19 height 8
drag, startPoint x: 165, startPoint y: 166, endPoint x: 165, endPoint y: 170, distance: 4.2
click at [165, 166] on select "00 10 20 30 40 50" at bounding box center [163, 168] width 19 height 8
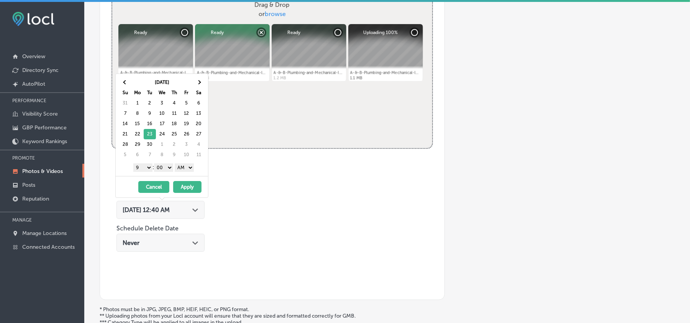
drag, startPoint x: 187, startPoint y: 166, endPoint x: 187, endPoint y: 172, distance: 5.8
click at [187, 166] on select "AM PM" at bounding box center [184, 168] width 19 height 8
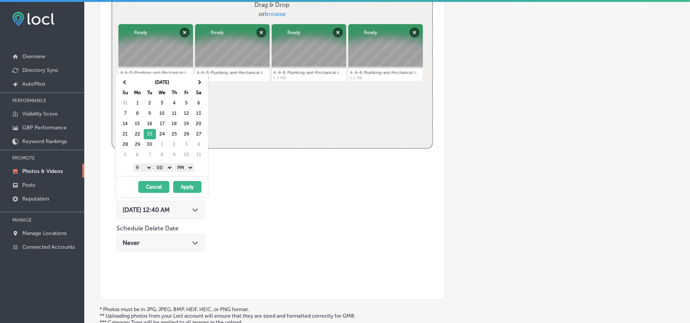
click at [186, 189] on button "Apply" at bounding box center [187, 187] width 28 height 12
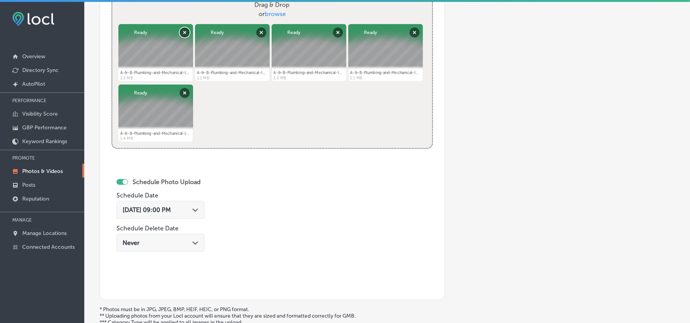
click at [183, 36] on button "Remove" at bounding box center [185, 33] width 10 height 10
click at [192, 207] on div "[DATE] 09:00 PM Path Created with Sketch." at bounding box center [161, 210] width 76 height 7
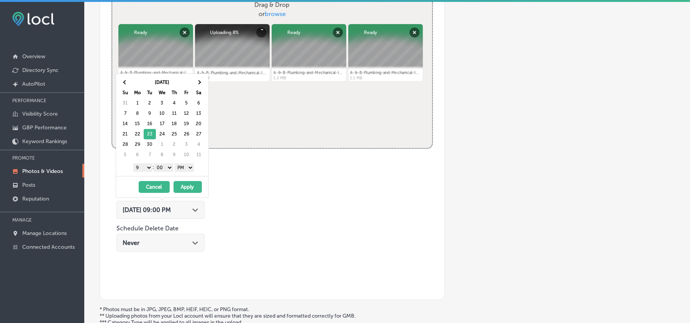
click at [248, 212] on div "Schedule Photo Upload Schedule Date [DATE] 09:00 PM Path Created with Sketch. S…" at bounding box center [192, 225] width 161 height 126
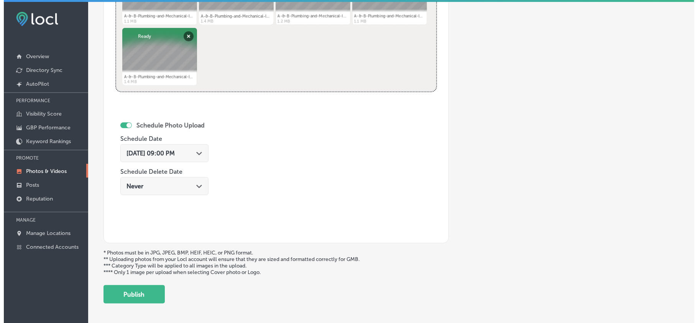
scroll to position [376, 0]
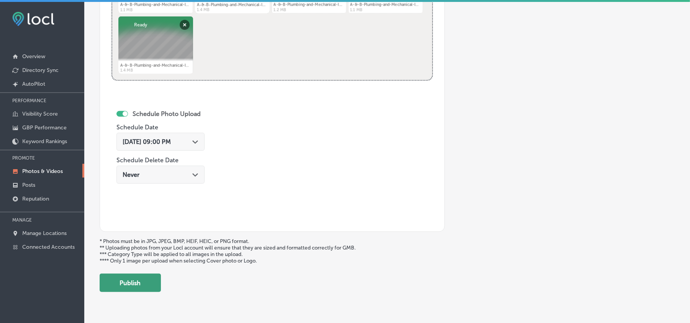
click at [125, 290] on button "Publish" at bounding box center [130, 283] width 61 height 18
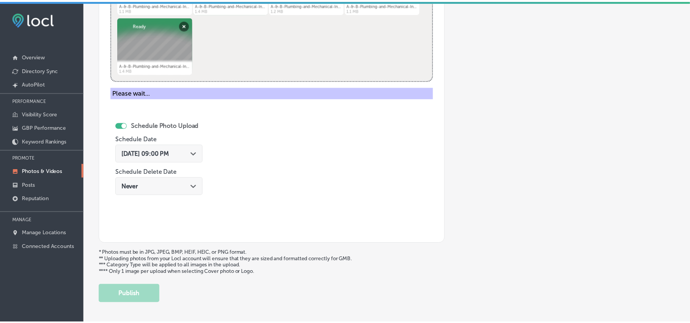
scroll to position [273, 0]
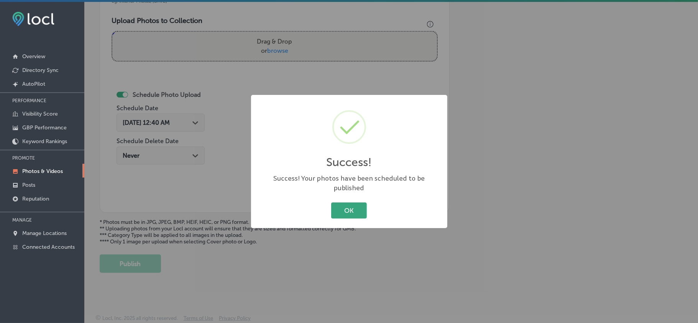
click at [337, 210] on button "OK" at bounding box center [349, 211] width 36 height 16
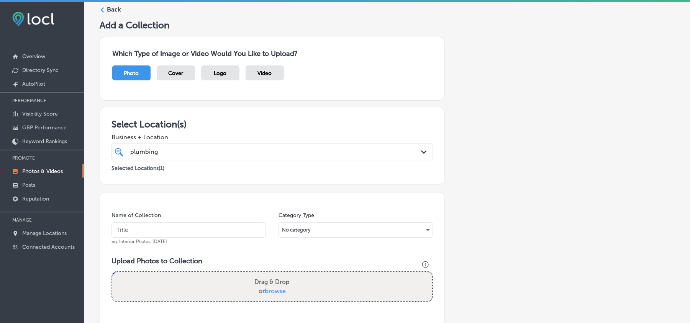
scroll to position [0, 0]
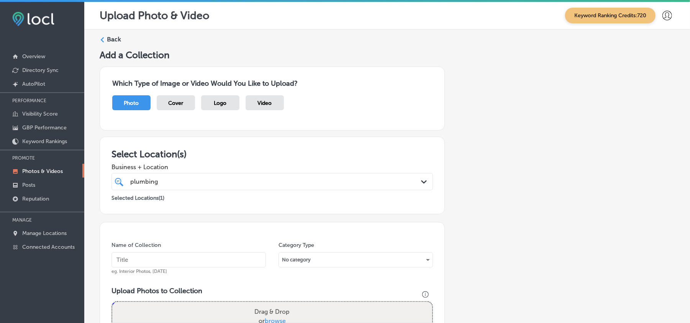
click at [110, 40] on label "Back" at bounding box center [114, 39] width 14 height 8
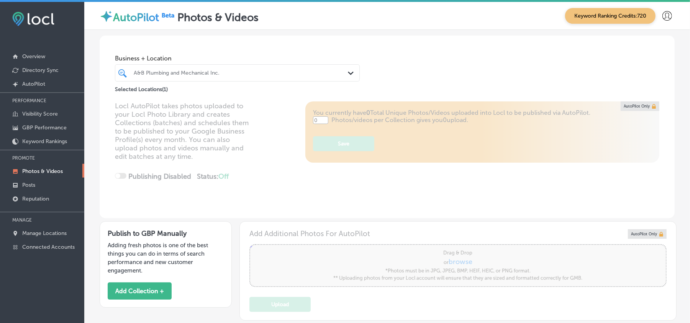
type input "5"
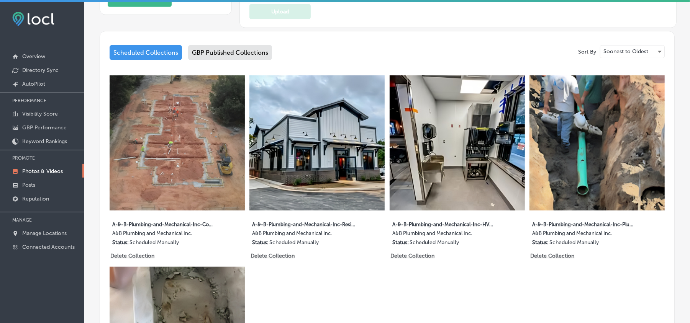
scroll to position [290, 0]
